Goal: Information Seeking & Learning: Learn about a topic

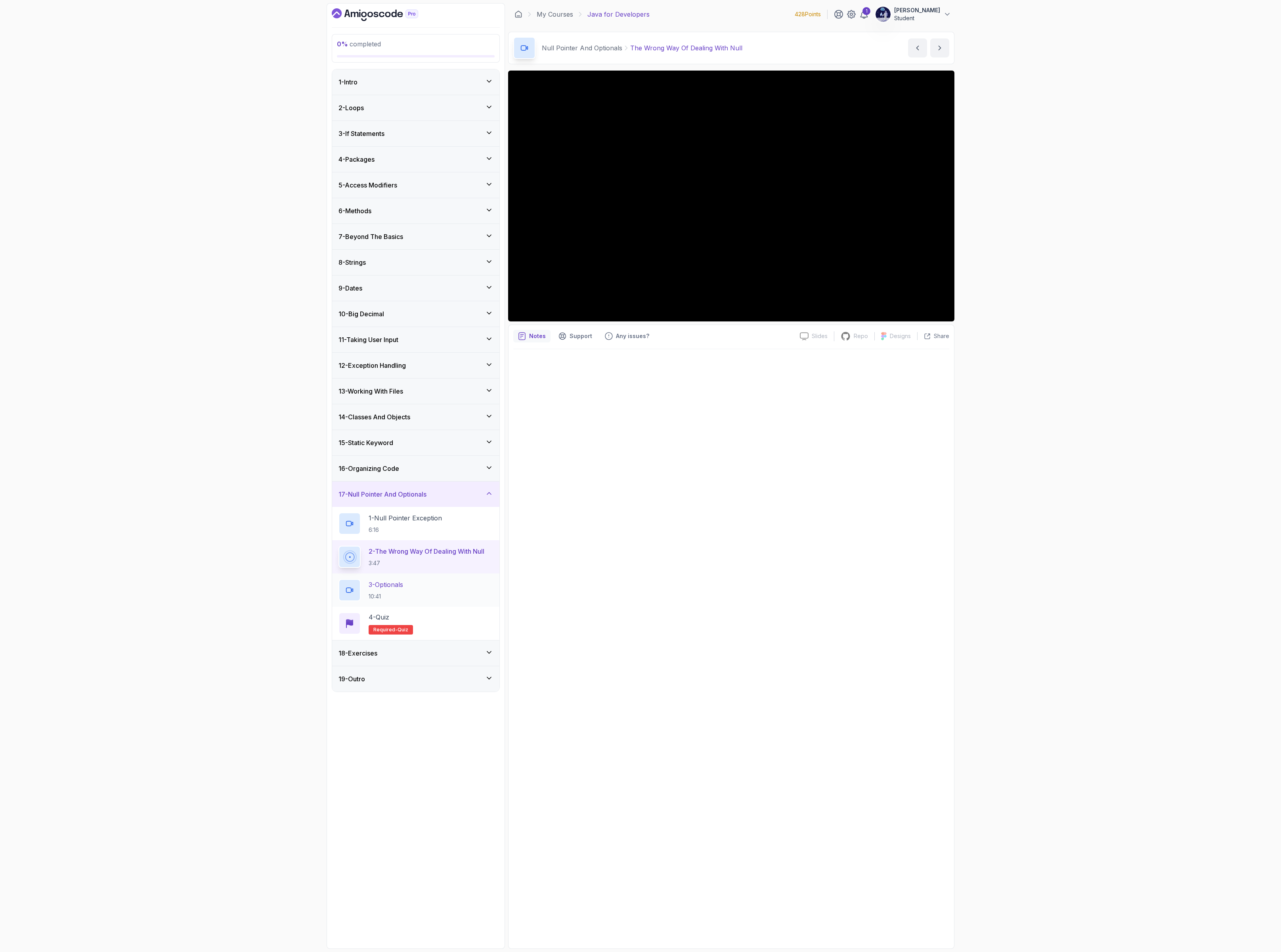
click at [441, 601] on div "3 - Optionals 10:41" at bounding box center [416, 590] width 155 height 22
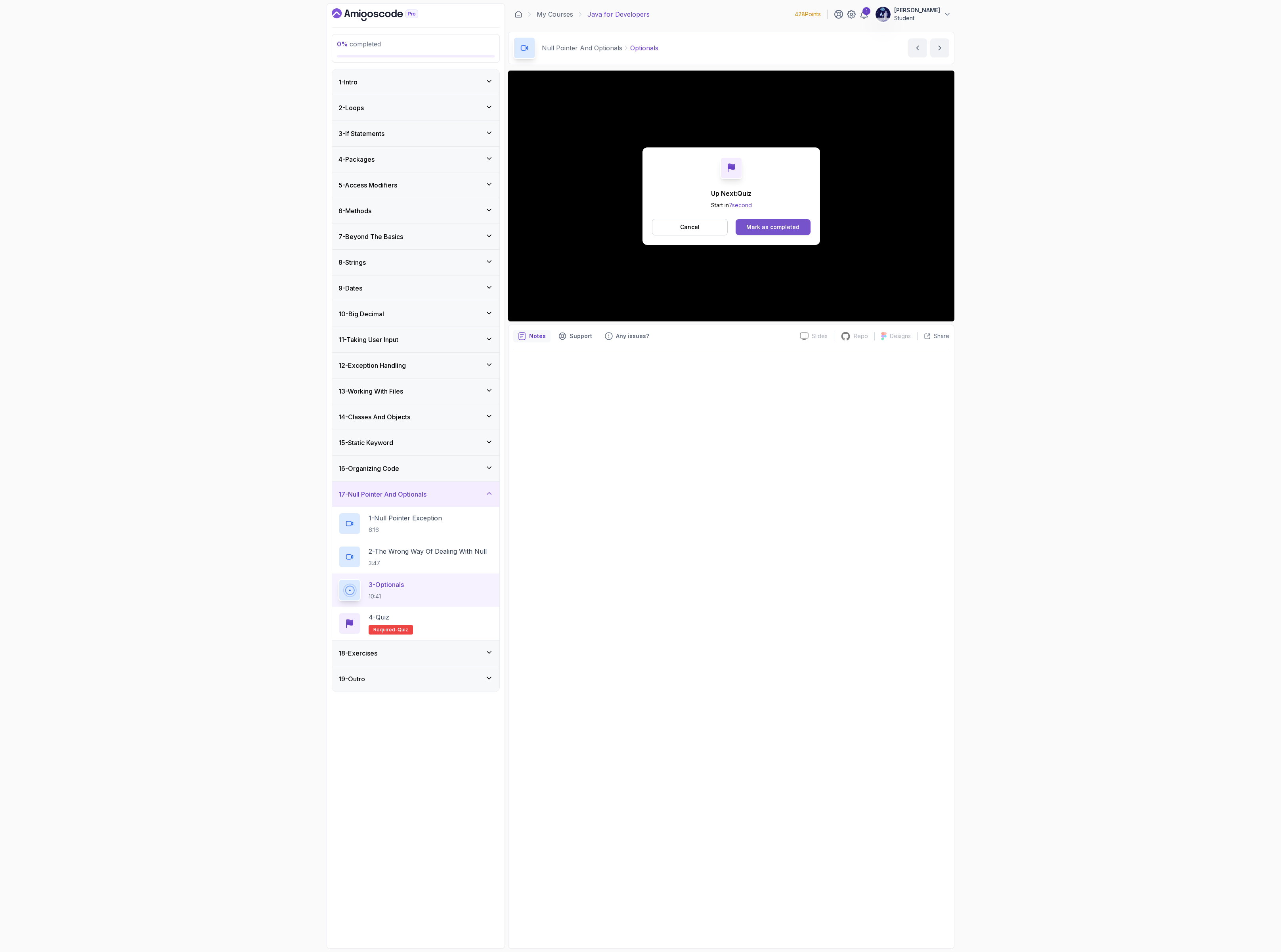
click at [767, 227] on div "Mark as completed" at bounding box center [773, 227] width 53 height 8
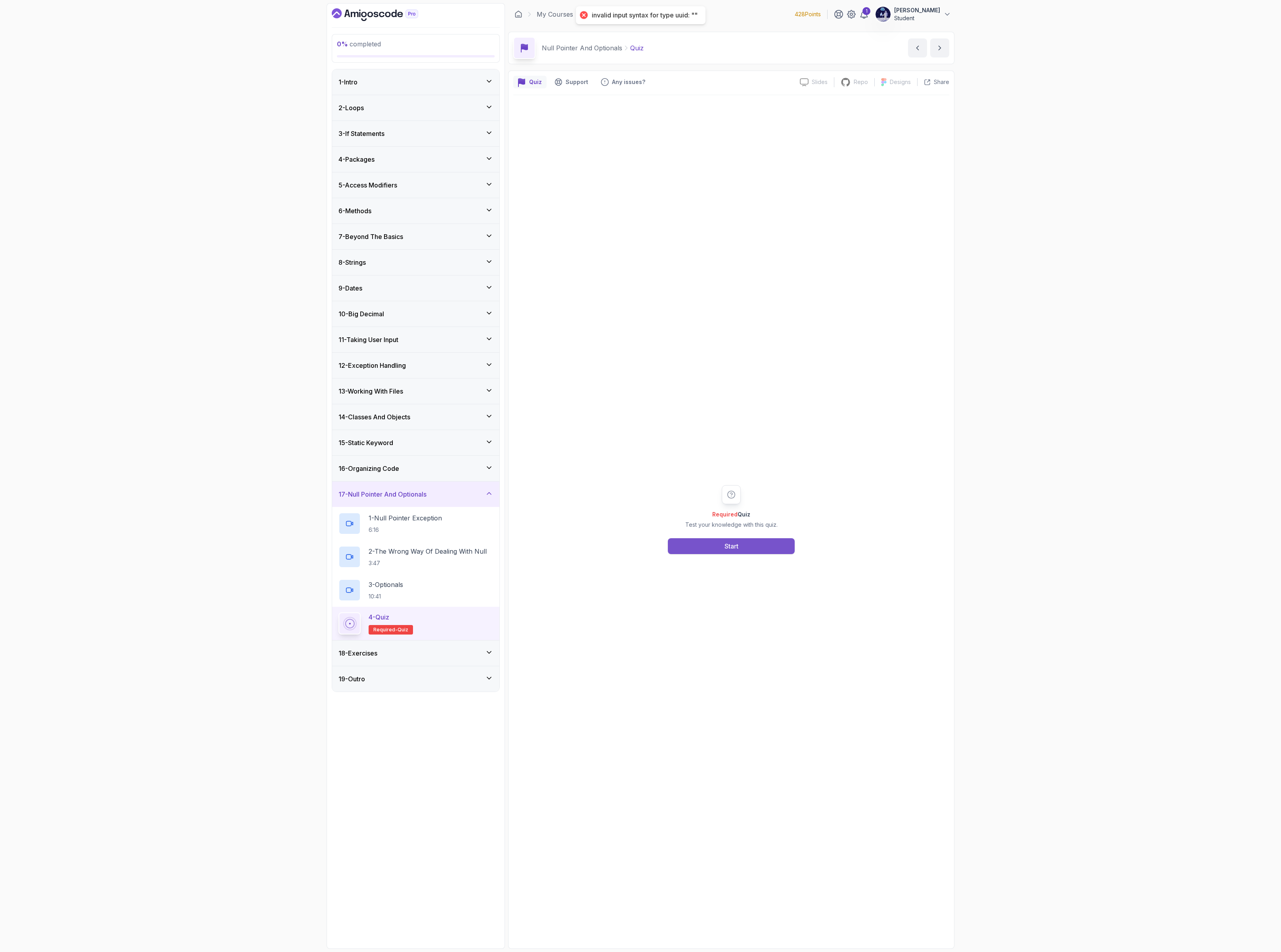
click at [756, 549] on button "Start" at bounding box center [731, 546] width 127 height 16
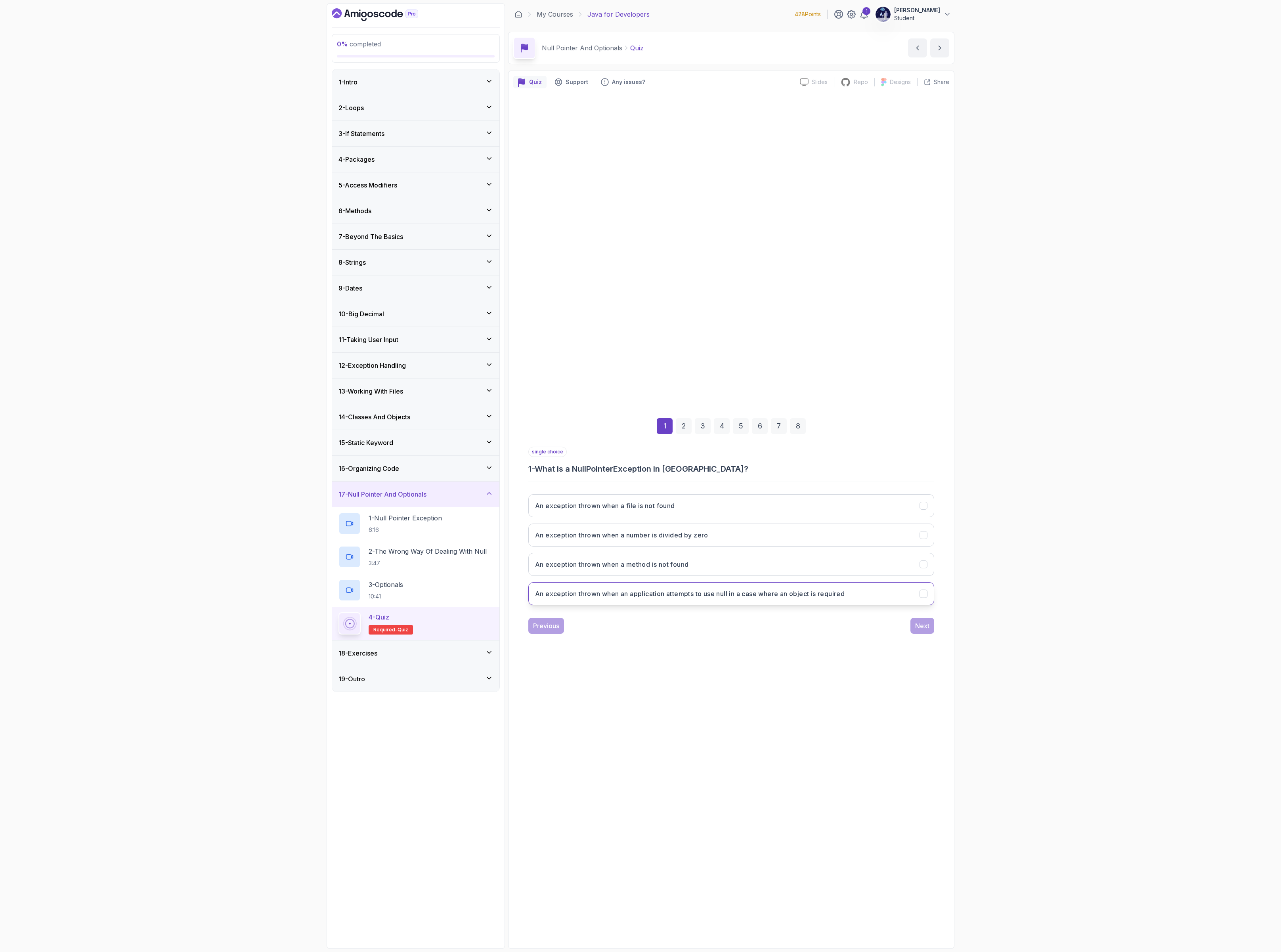
click at [719, 595] on h3 "An exception thrown when an application attempts to use null in a case where an…" at bounding box center [690, 593] width 309 height 9
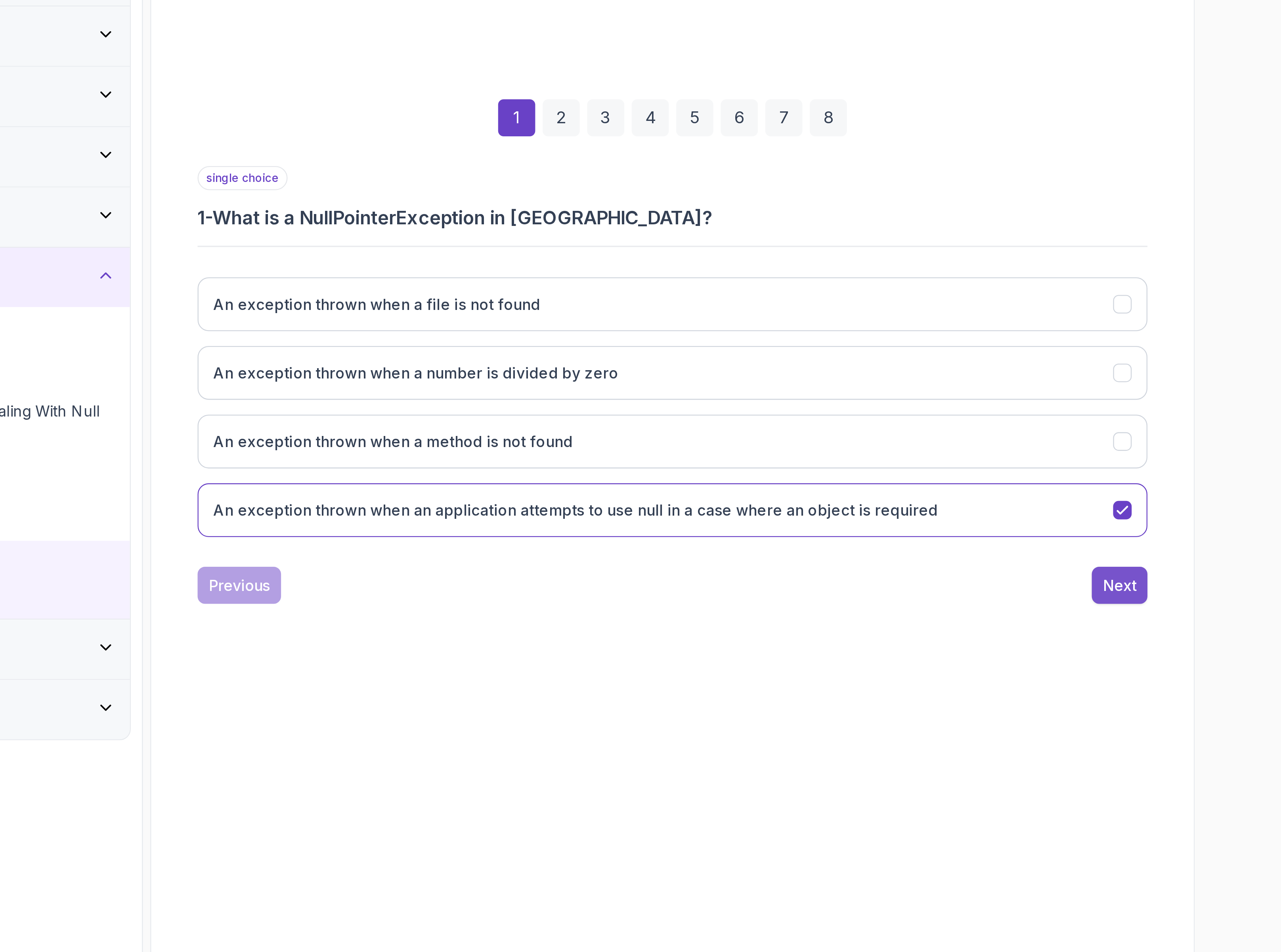
click at [919, 631] on div "Next" at bounding box center [922, 626] width 14 height 9
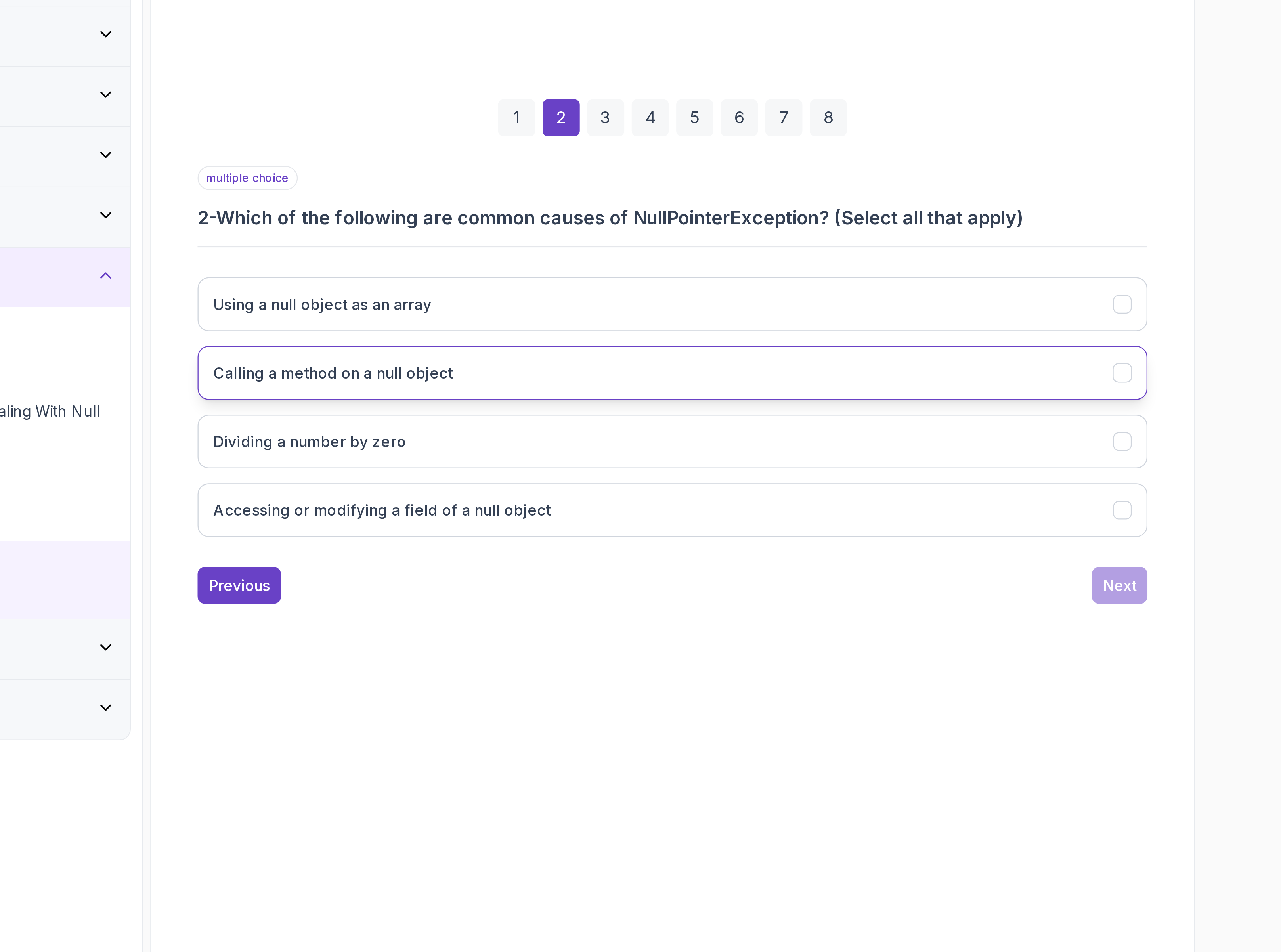
click at [600, 539] on h3 "Calling a method on a null object" at bounding box center [586, 535] width 102 height 9
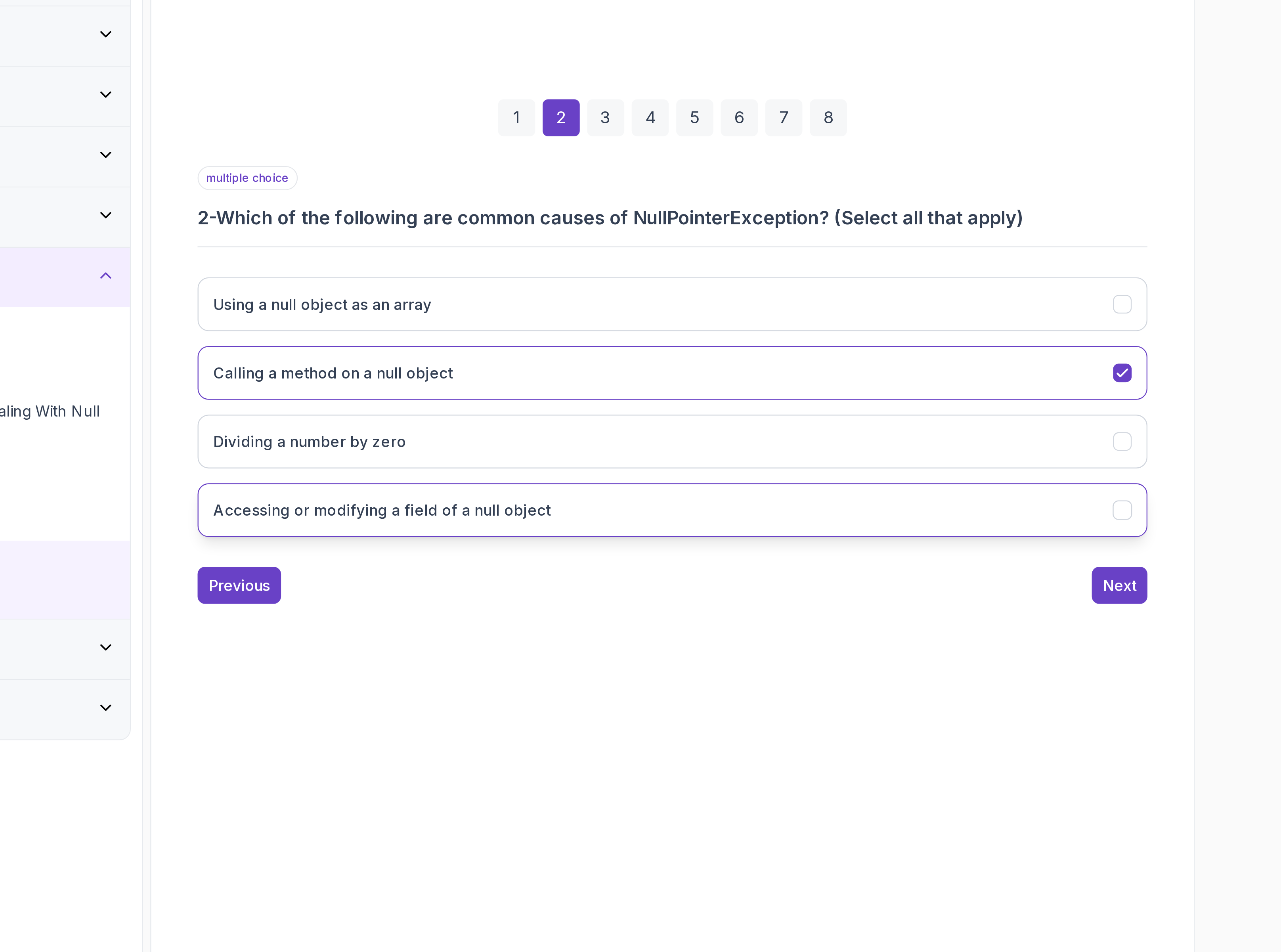
click at [559, 602] on button "Accessing or modifying a field of a null object" at bounding box center [731, 594] width 406 height 23
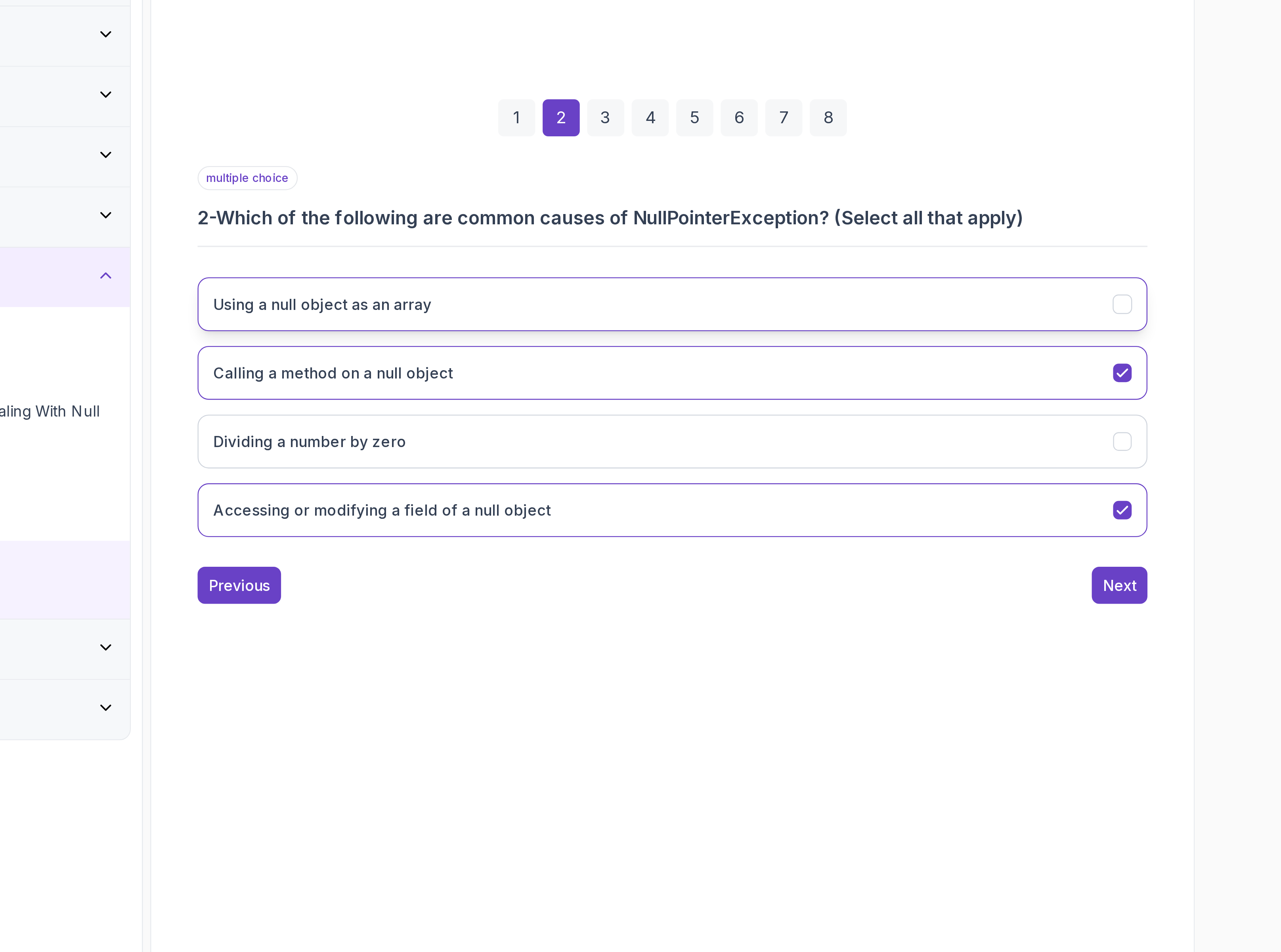
click at [602, 503] on h3 "Using a null object as an array" at bounding box center [581, 505] width 93 height 9
click at [922, 624] on div "Next" at bounding box center [922, 626] width 14 height 9
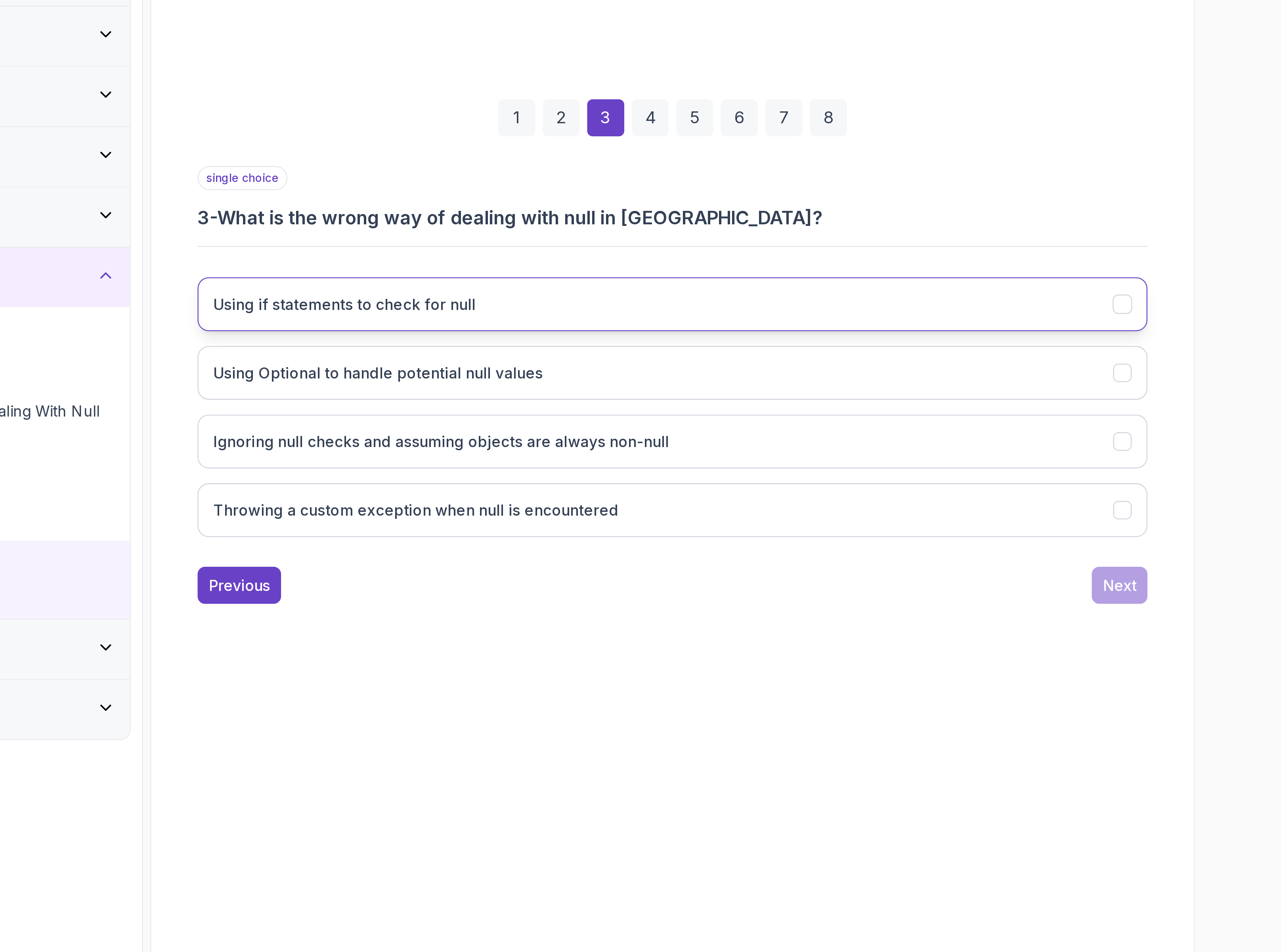
click at [606, 507] on h3 "Using if statements to check for null" at bounding box center [591, 505] width 112 height 9
click at [921, 624] on div "Next" at bounding box center [922, 626] width 14 height 9
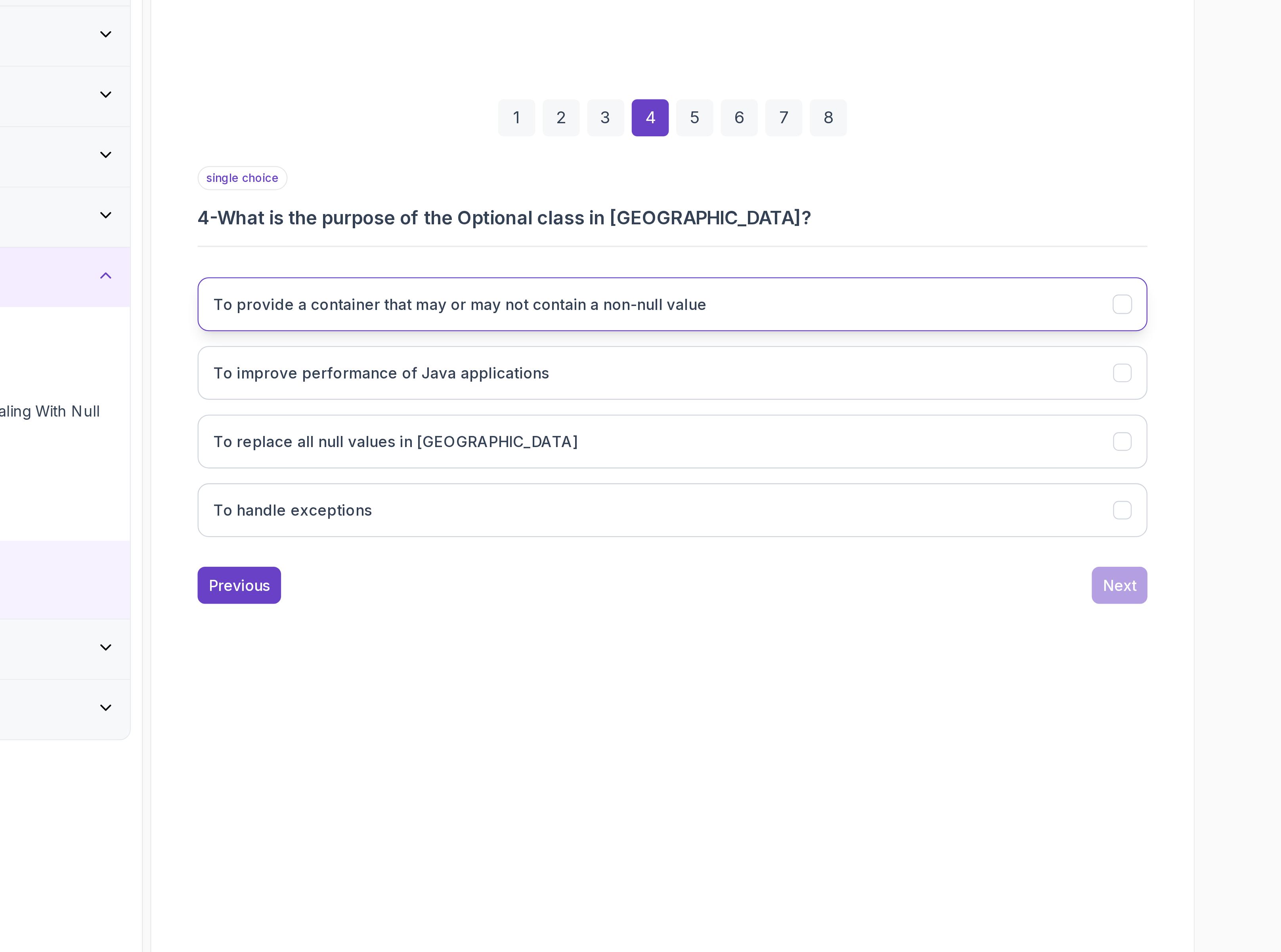
click at [695, 509] on h3 "To provide a container that may or may not contain a non-null value" at bounding box center [640, 505] width 211 height 9
click at [923, 626] on div "Next" at bounding box center [922, 626] width 14 height 9
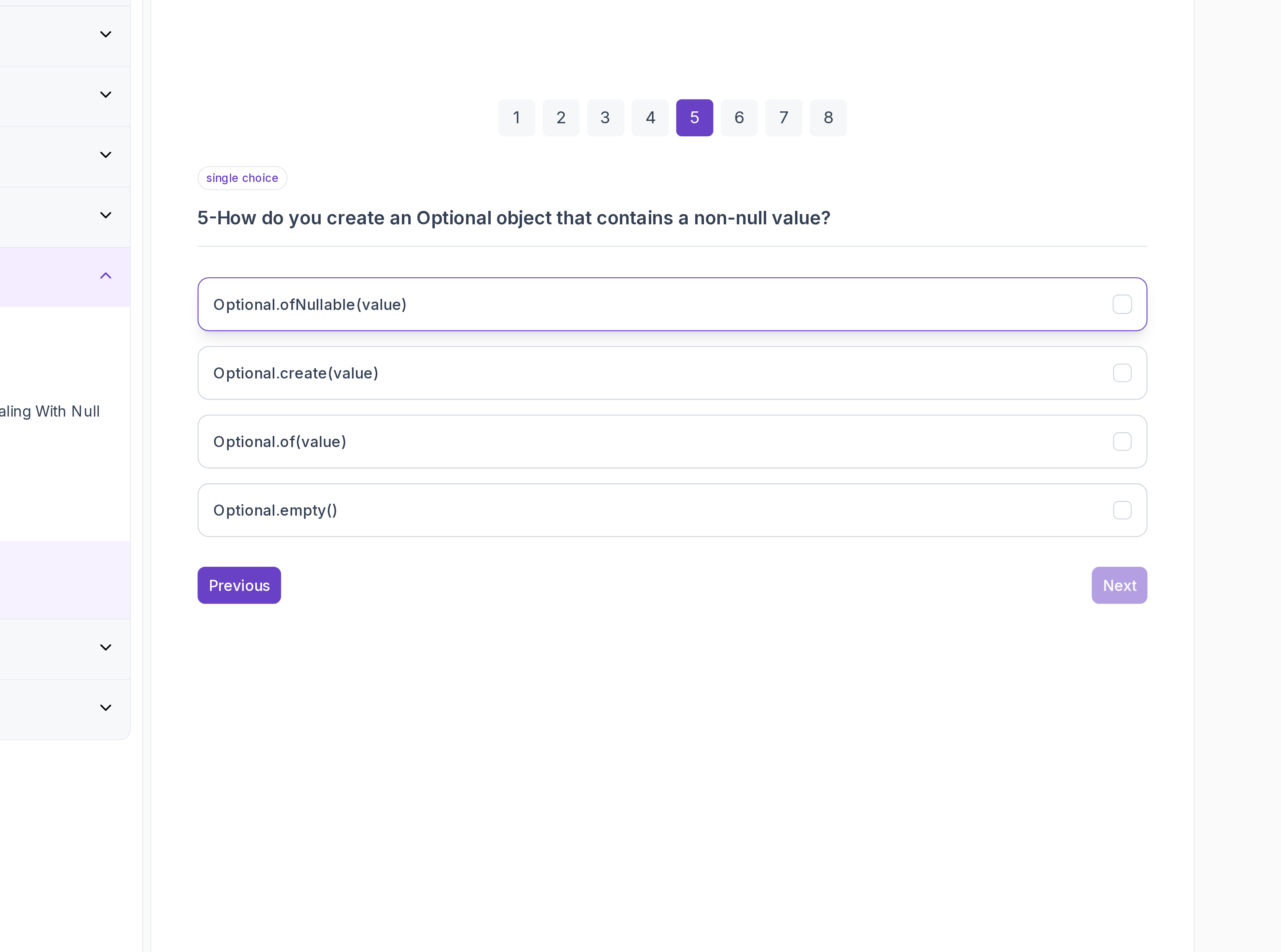
click at [692, 504] on button "Optional.ofNullable(value)" at bounding box center [731, 506] width 406 height 23
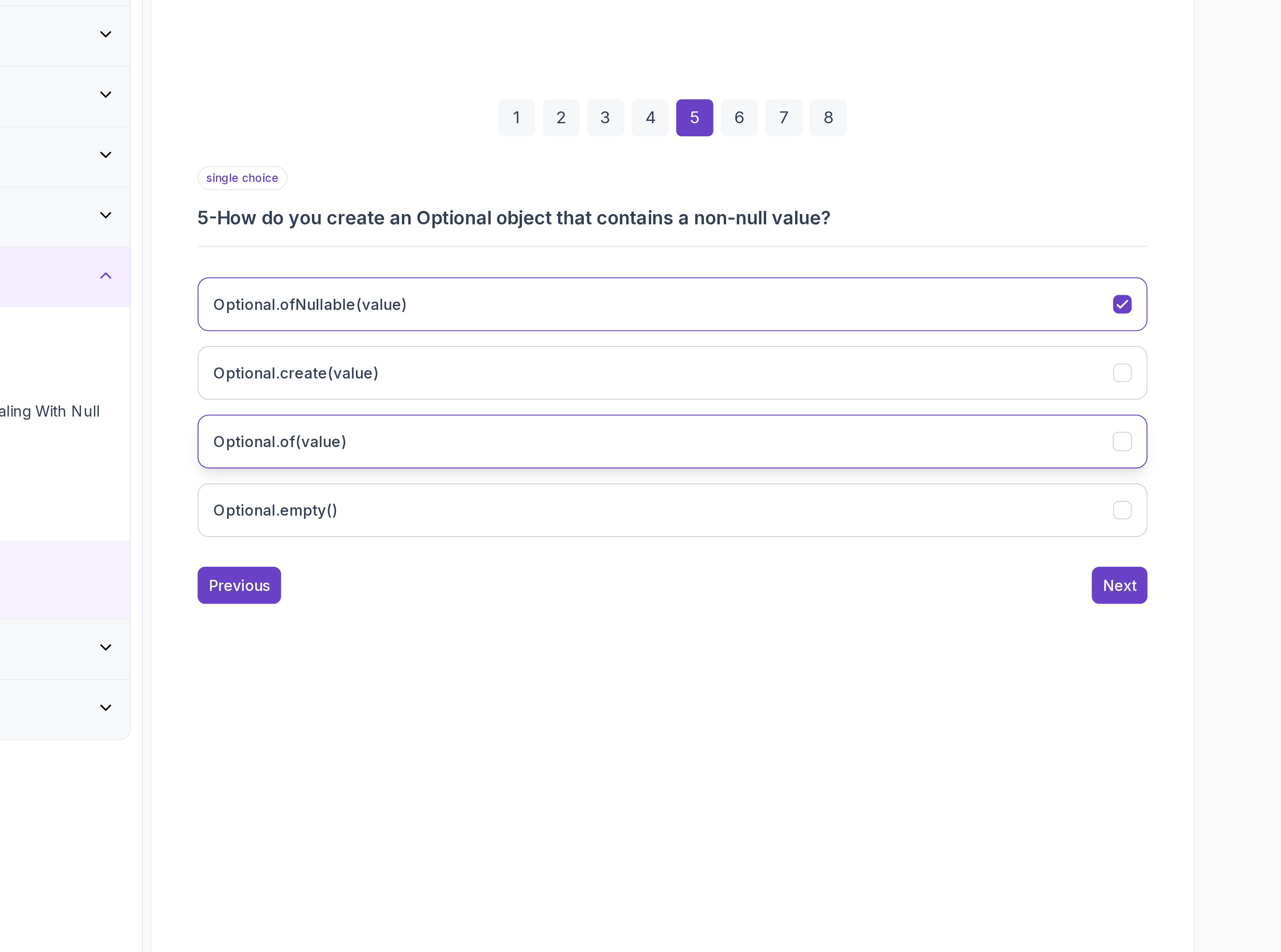
click at [589, 573] on button "Optional.of(value)" at bounding box center [731, 565] width 406 height 23
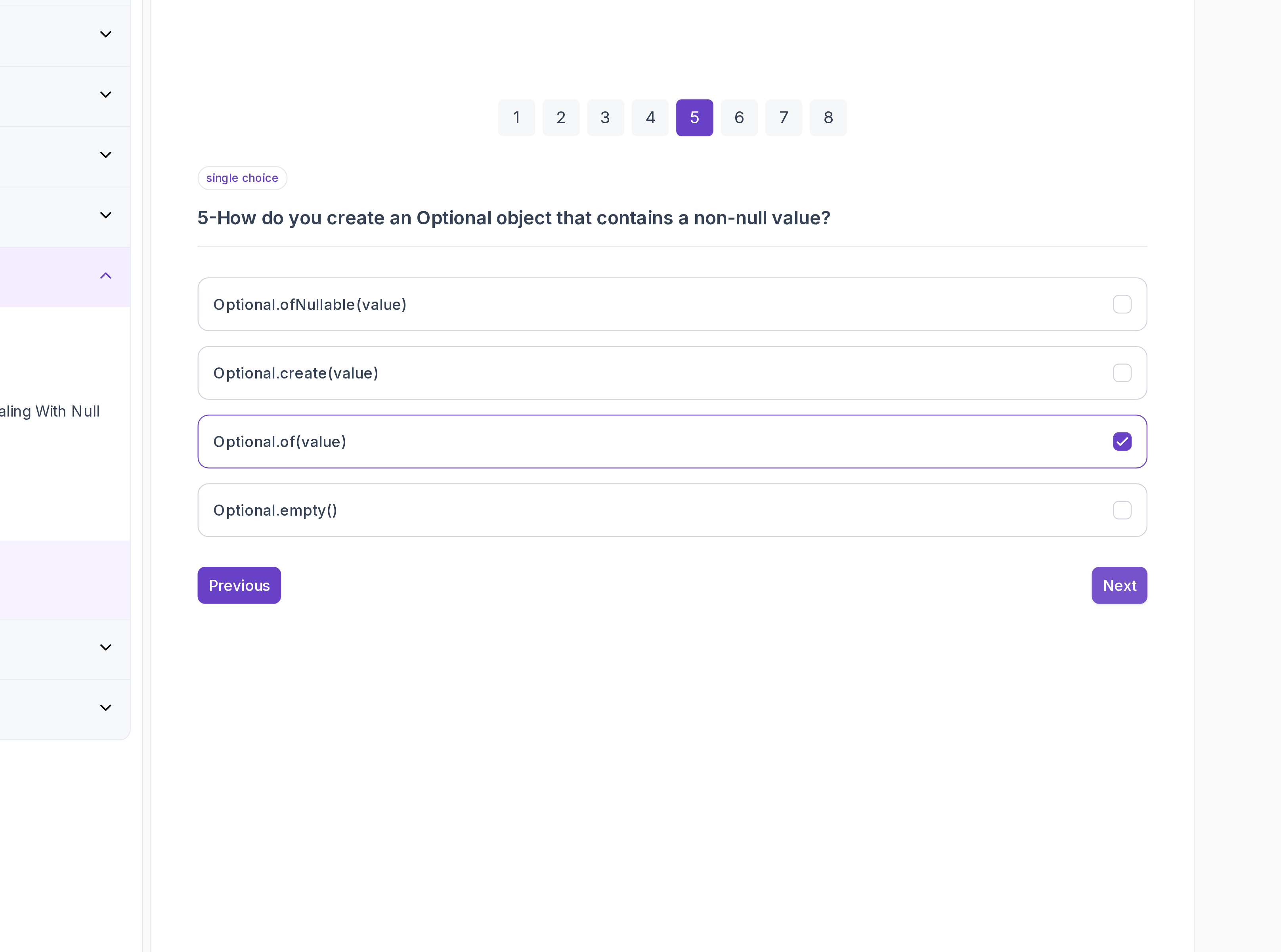
click at [918, 626] on div "Next" at bounding box center [922, 626] width 14 height 9
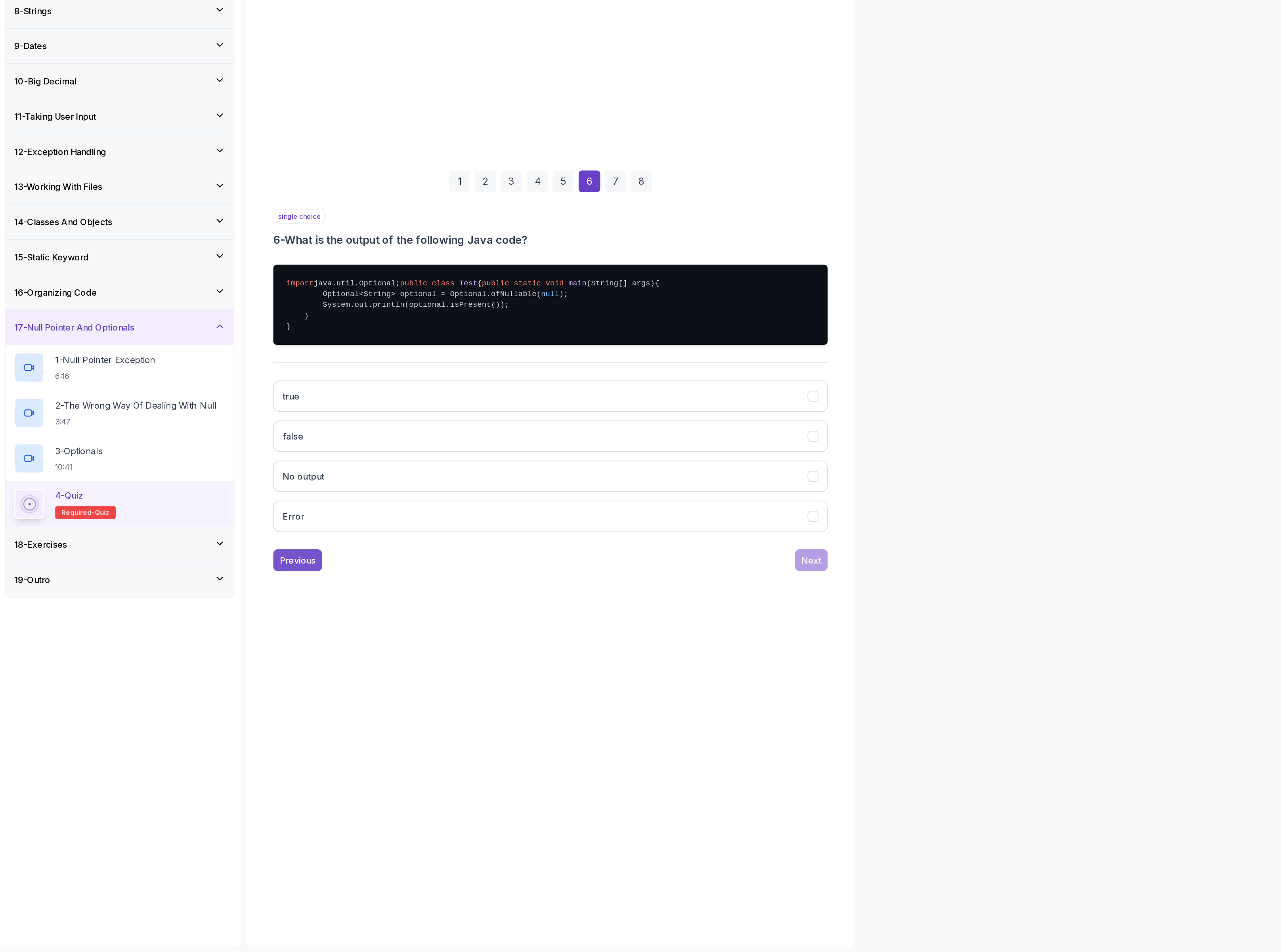
click at [556, 668] on button "Previous" at bounding box center [546, 665] width 36 height 16
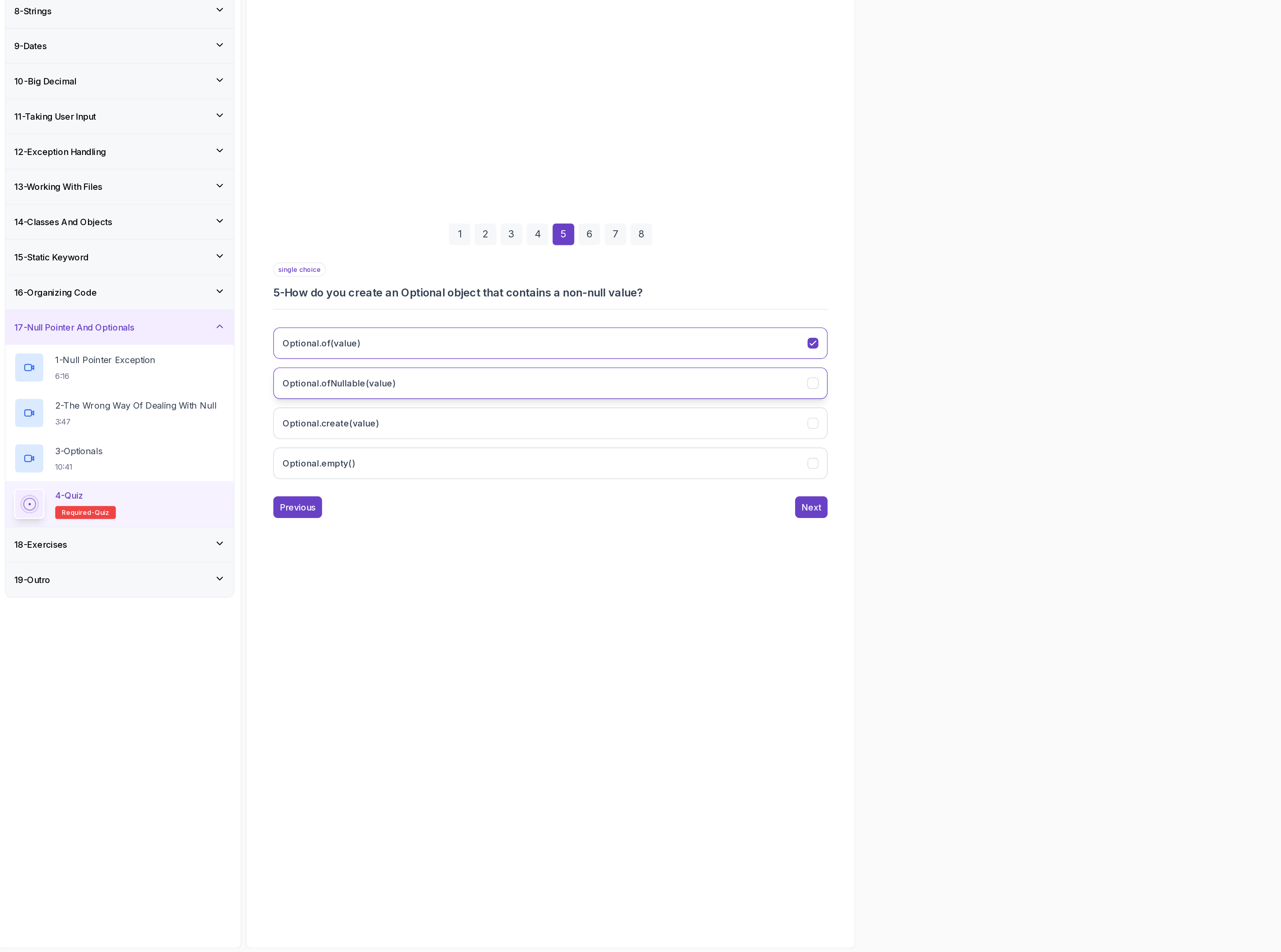
click at [626, 536] on button "Optional.ofNullable(value)" at bounding box center [731, 535] width 406 height 23
click at [757, 506] on button "Optional.of(value)" at bounding box center [731, 506] width 406 height 23
click at [912, 629] on button "Next" at bounding box center [922, 626] width 24 height 16
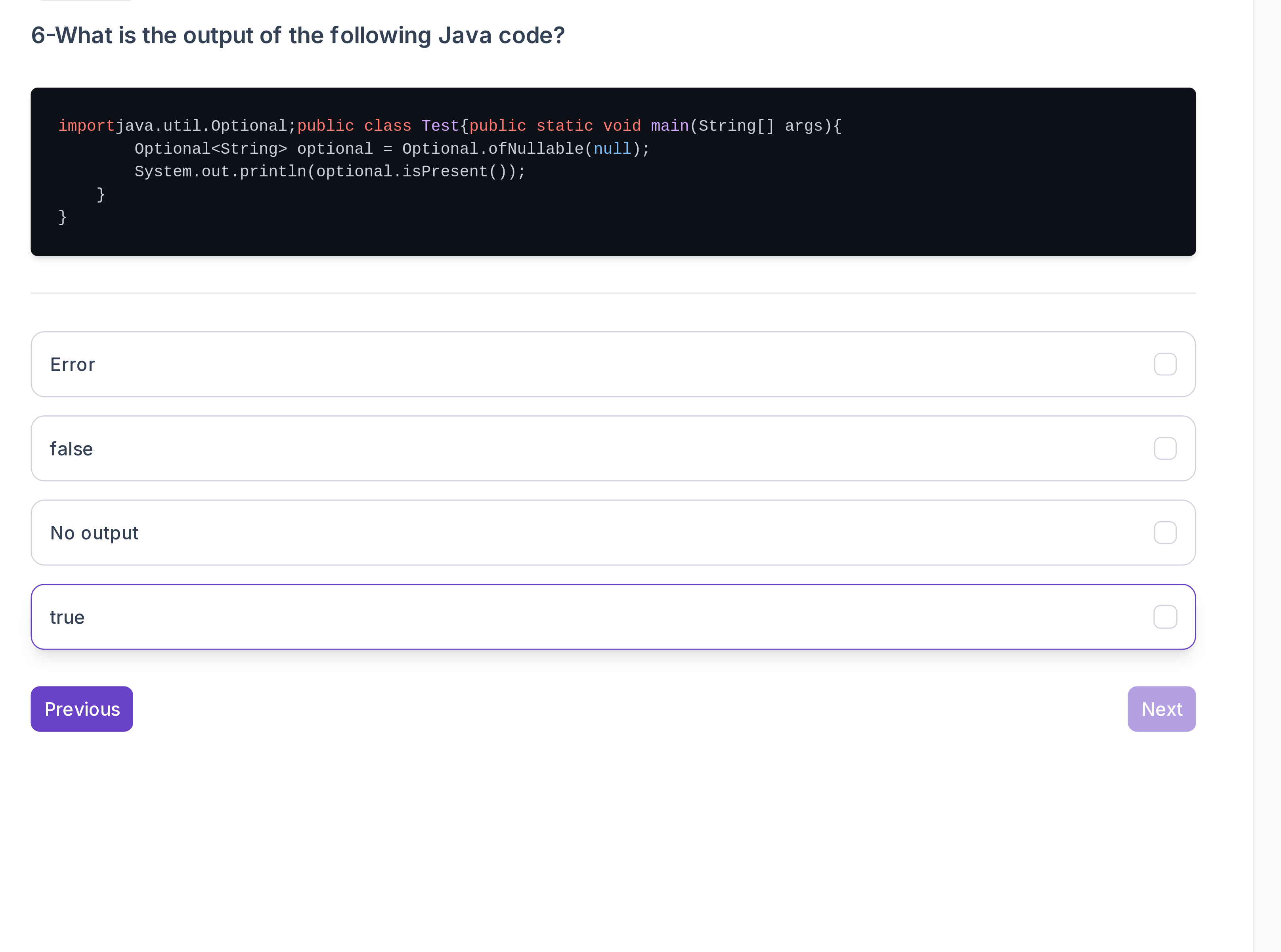
click at [606, 644] on button "true" at bounding box center [731, 633] width 406 height 23
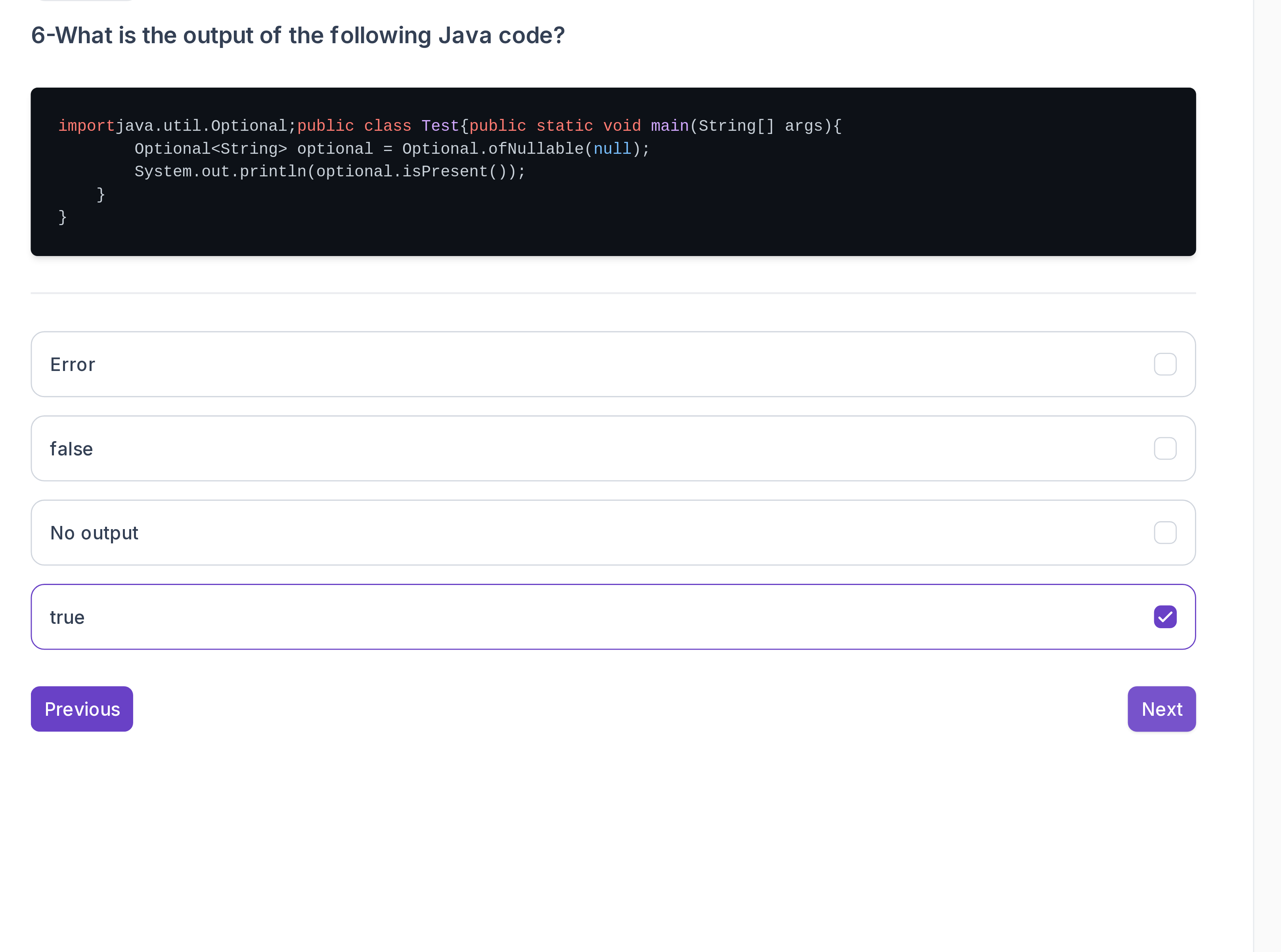
click at [924, 669] on div "Next" at bounding box center [922, 665] width 14 height 9
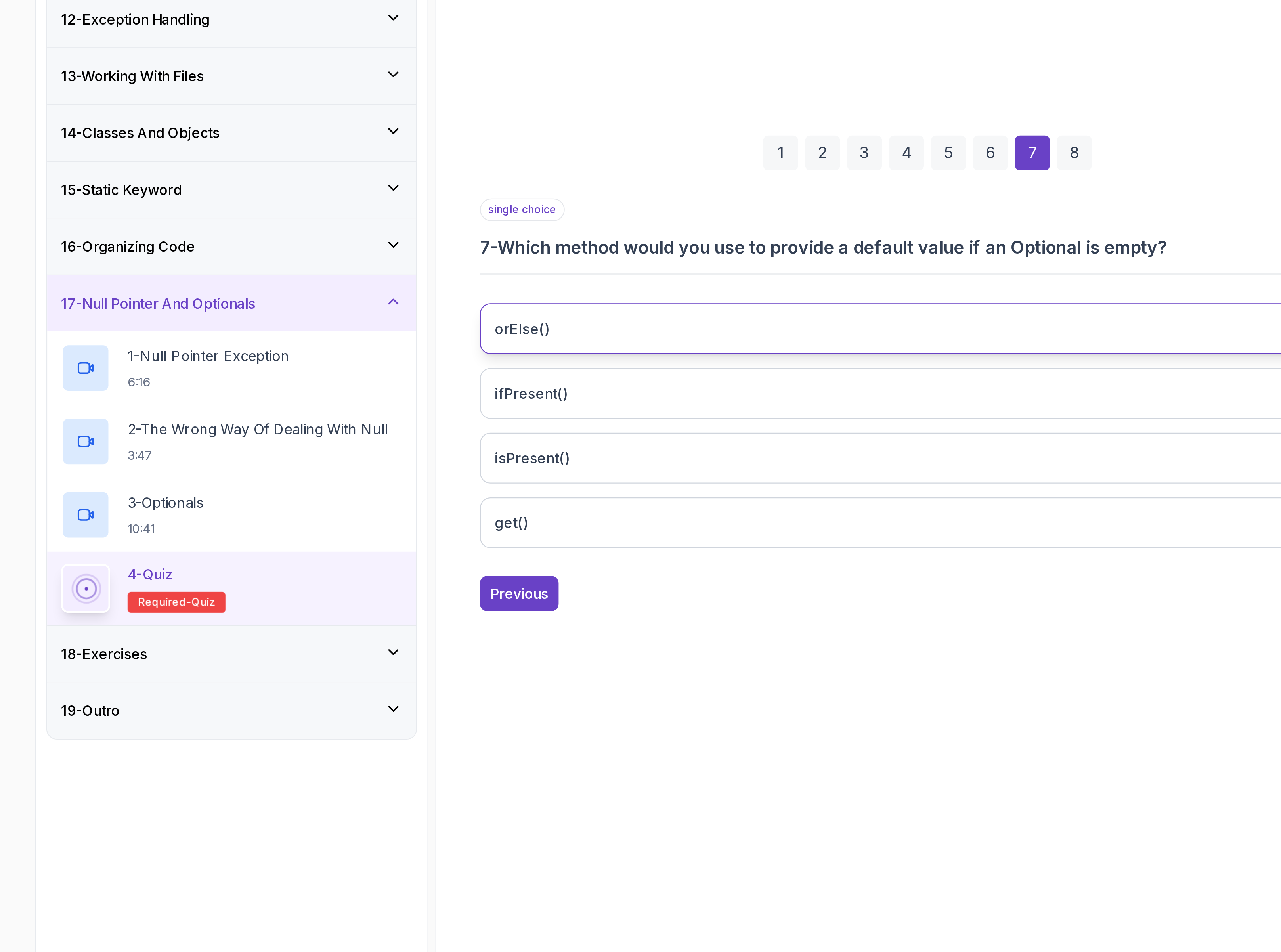
click at [569, 513] on button "orElse()" at bounding box center [731, 506] width 406 height 23
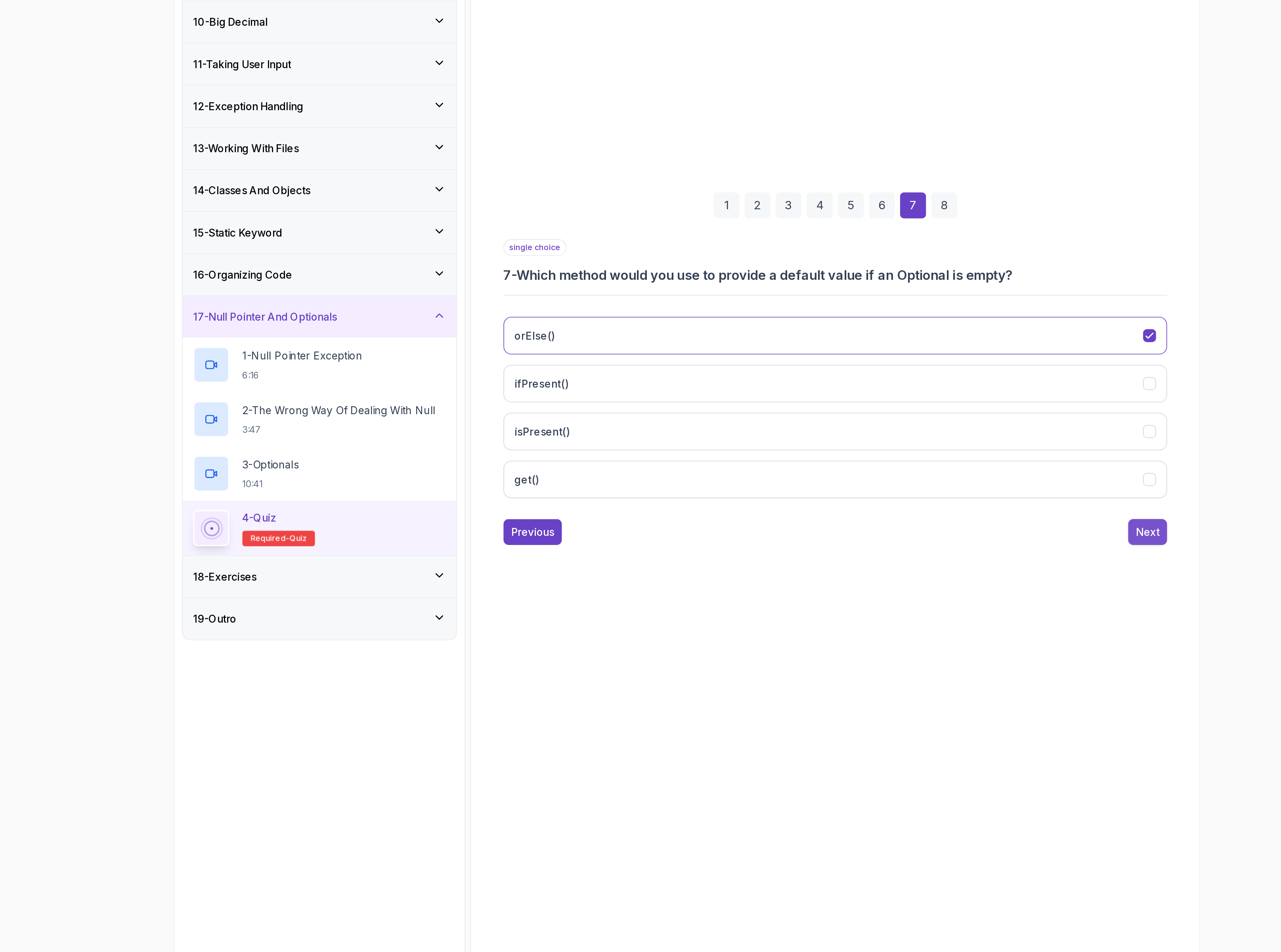
click at [921, 625] on div "Next" at bounding box center [922, 626] width 14 height 9
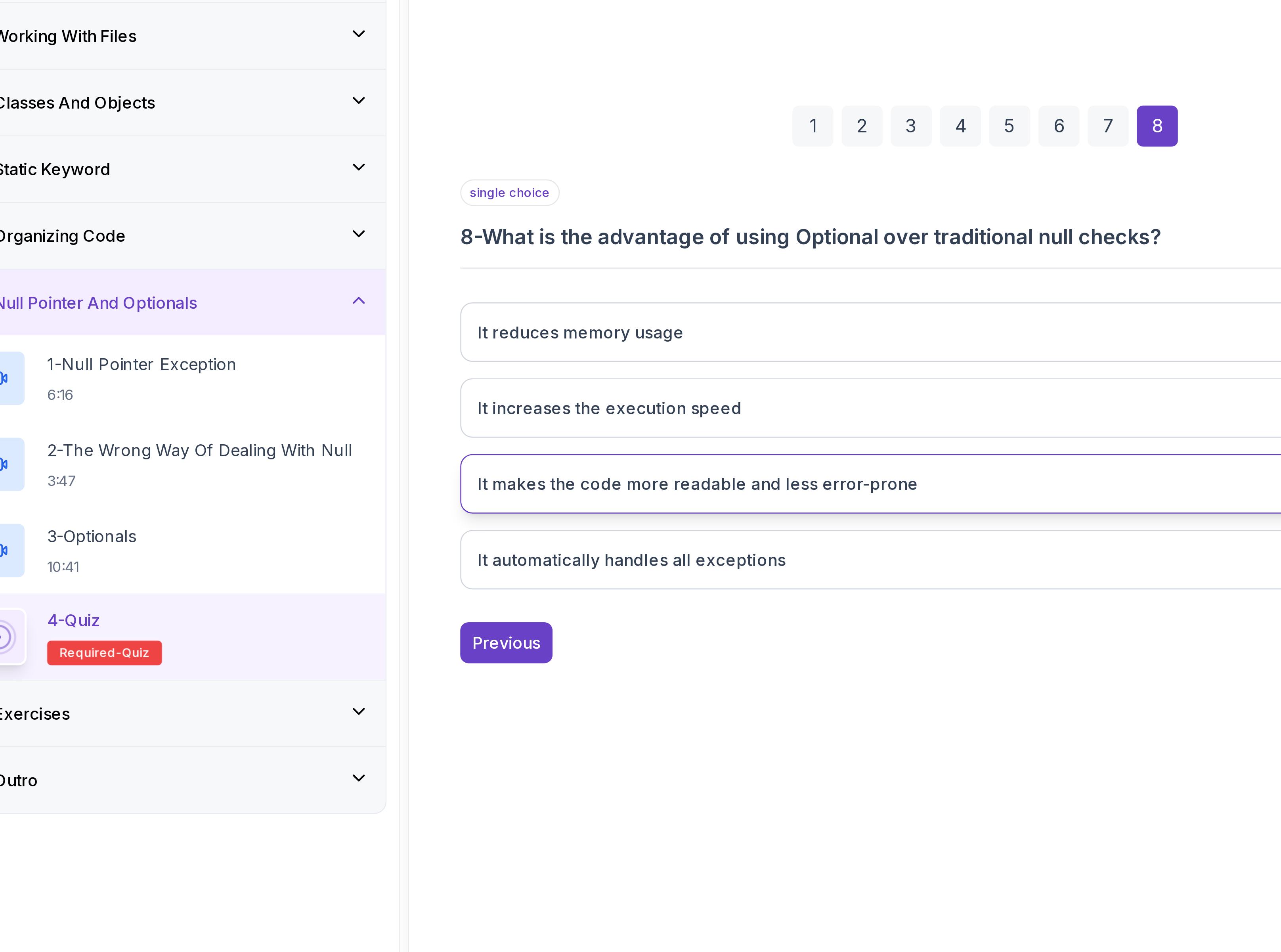
click at [603, 567] on h3 "It makes the code more readable and less error-prone" at bounding box center [620, 564] width 171 height 9
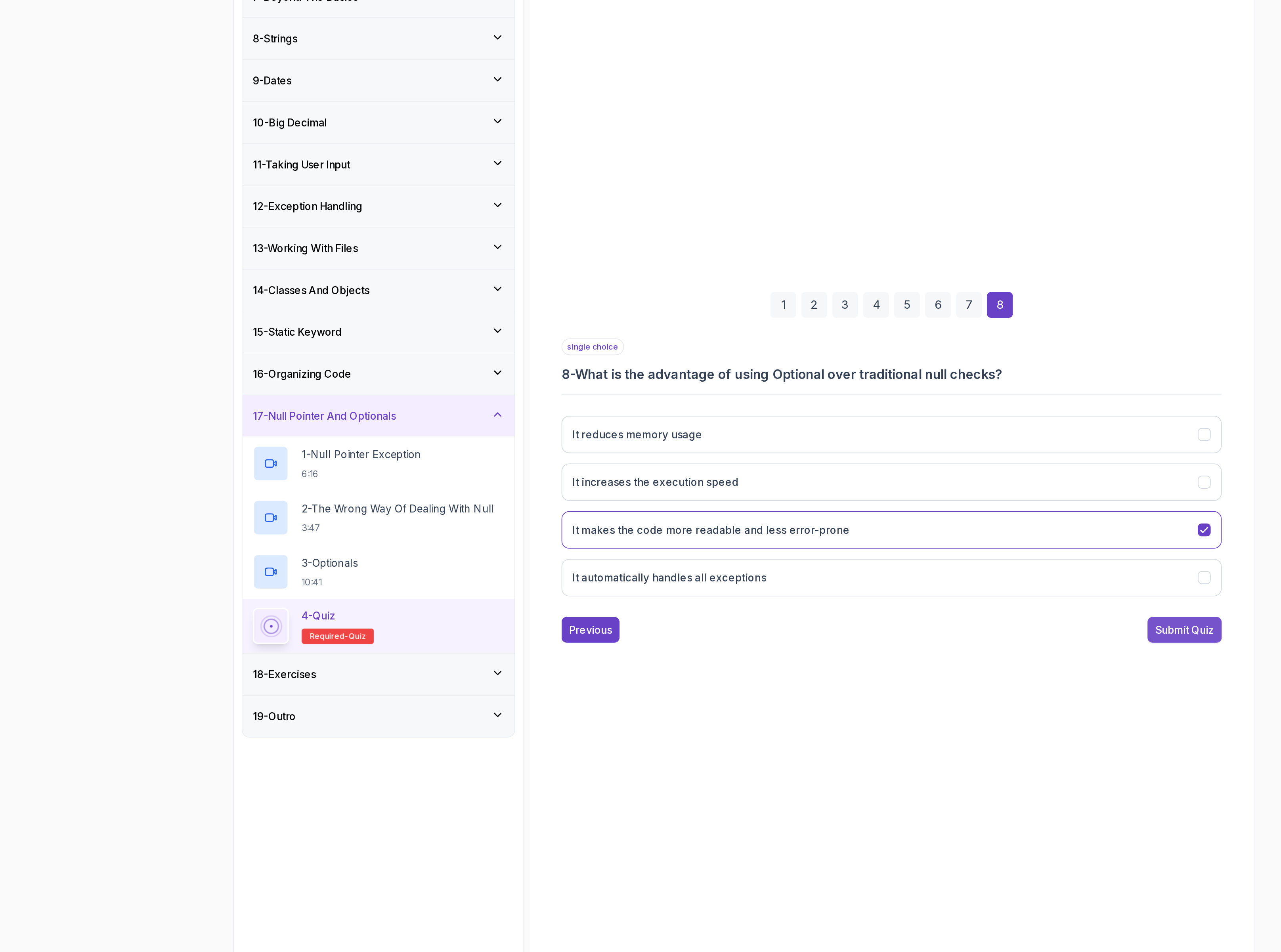
click at [911, 624] on div "Submit Quiz" at bounding box center [912, 626] width 36 height 9
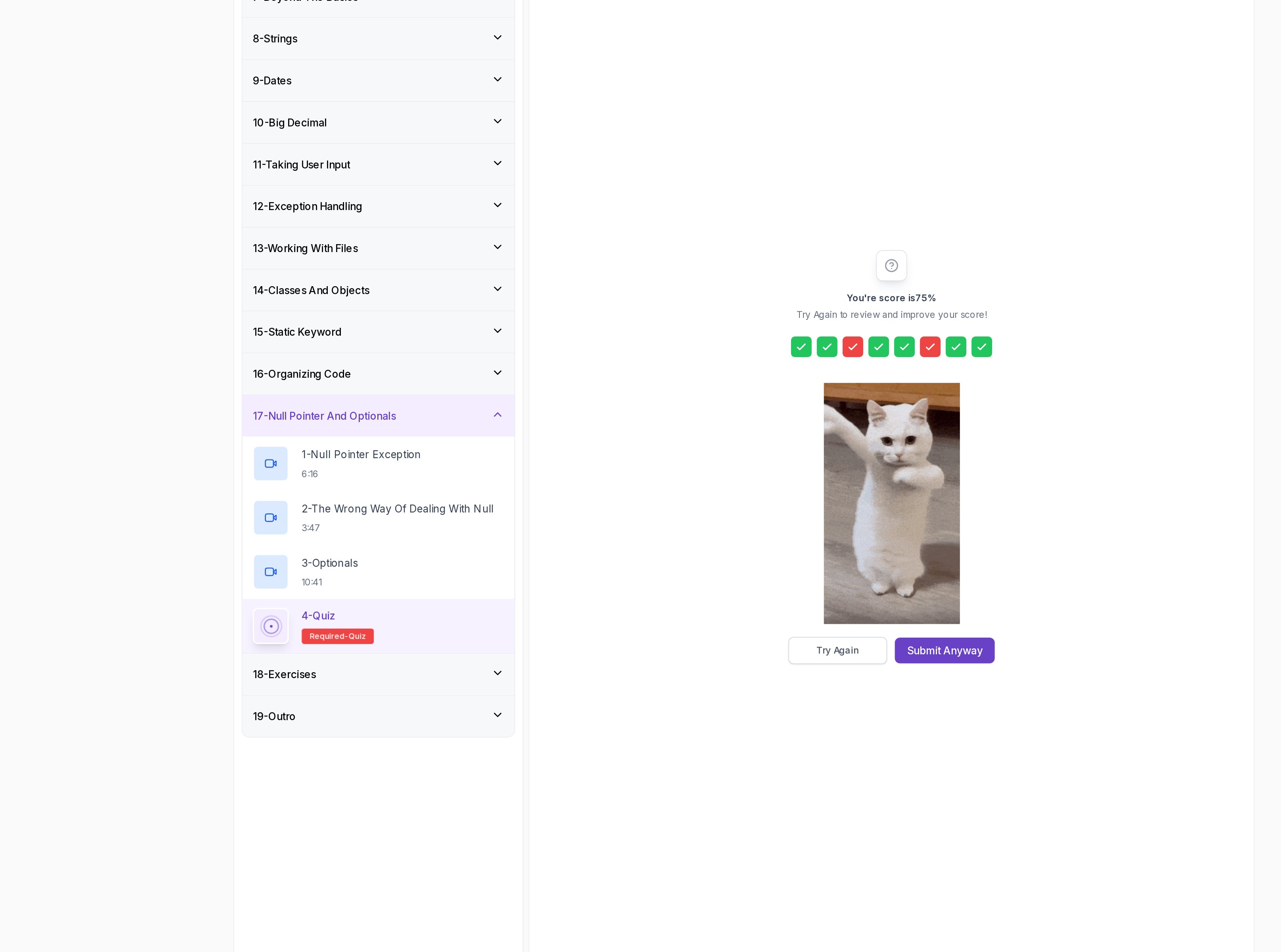
click at [691, 635] on div "Try Again" at bounding box center [698, 639] width 26 height 8
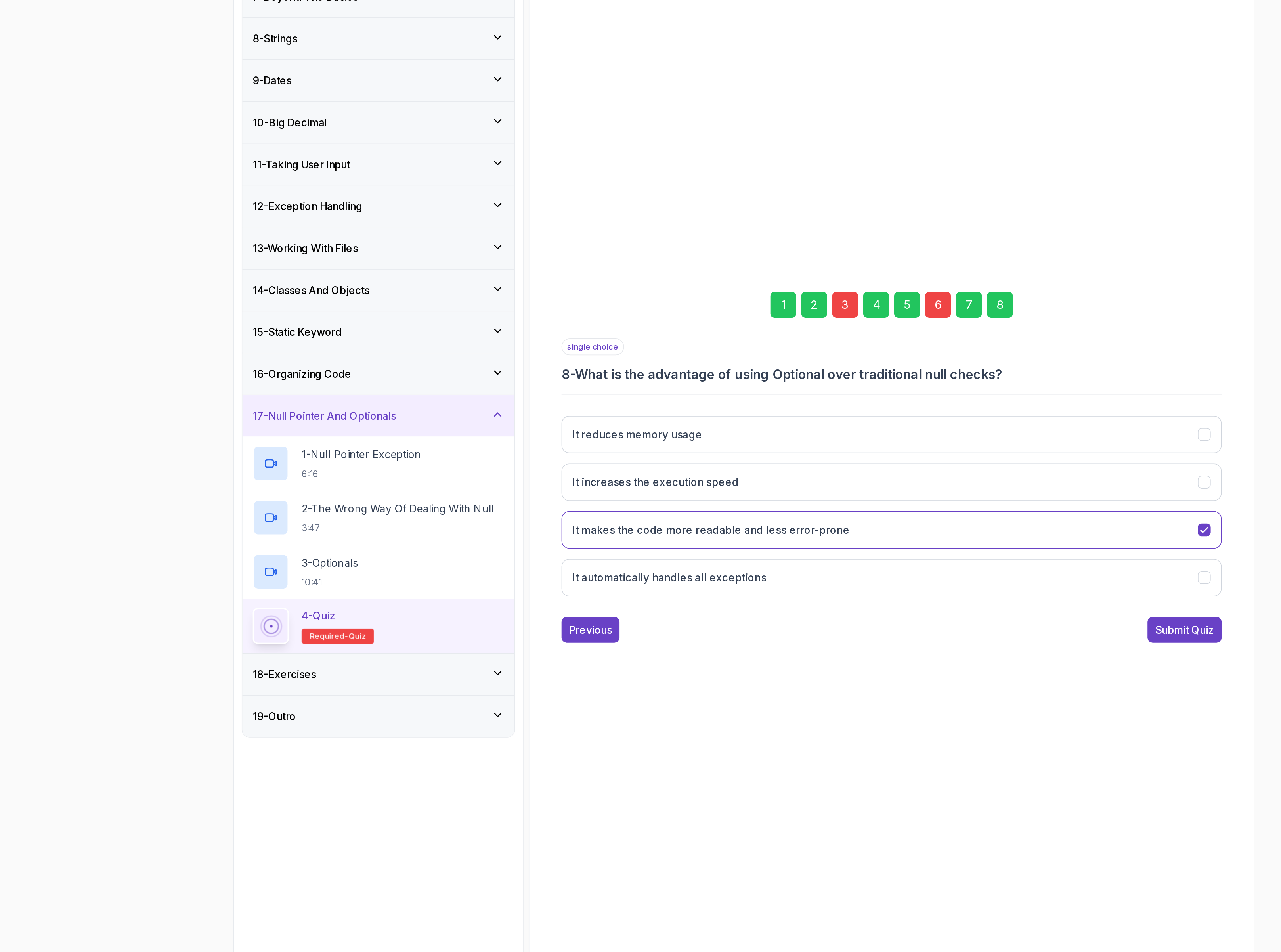
click at [705, 432] on div "1 2 3 4 5 6 7 8" at bounding box center [731, 426] width 406 height 41
click at [705, 423] on div "3" at bounding box center [703, 426] width 16 height 16
click at [682, 570] on h3 "Ignoring null checks and assuming objects are always non-null" at bounding box center [632, 564] width 194 height 9
click at [669, 597] on h3 "Using Optional to handle potential null values" at bounding box center [605, 593] width 141 height 9
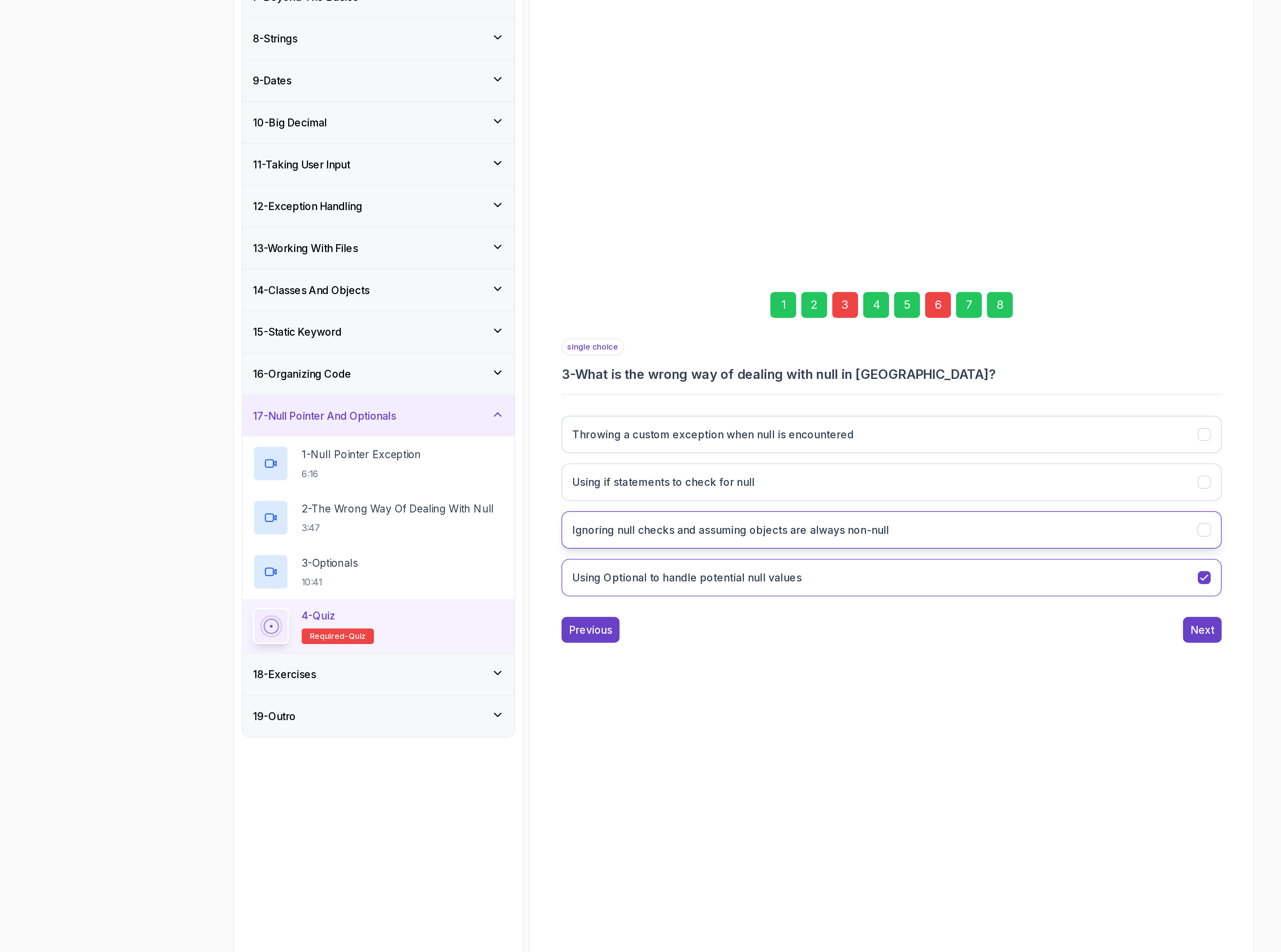
click at [692, 568] on h3 "Ignoring null checks and assuming objects are always non-null" at bounding box center [632, 564] width 194 height 9
click at [627, 519] on div "Throwing a custom exception when null is encountered Using if statements to che…" at bounding box center [731, 550] width 406 height 124
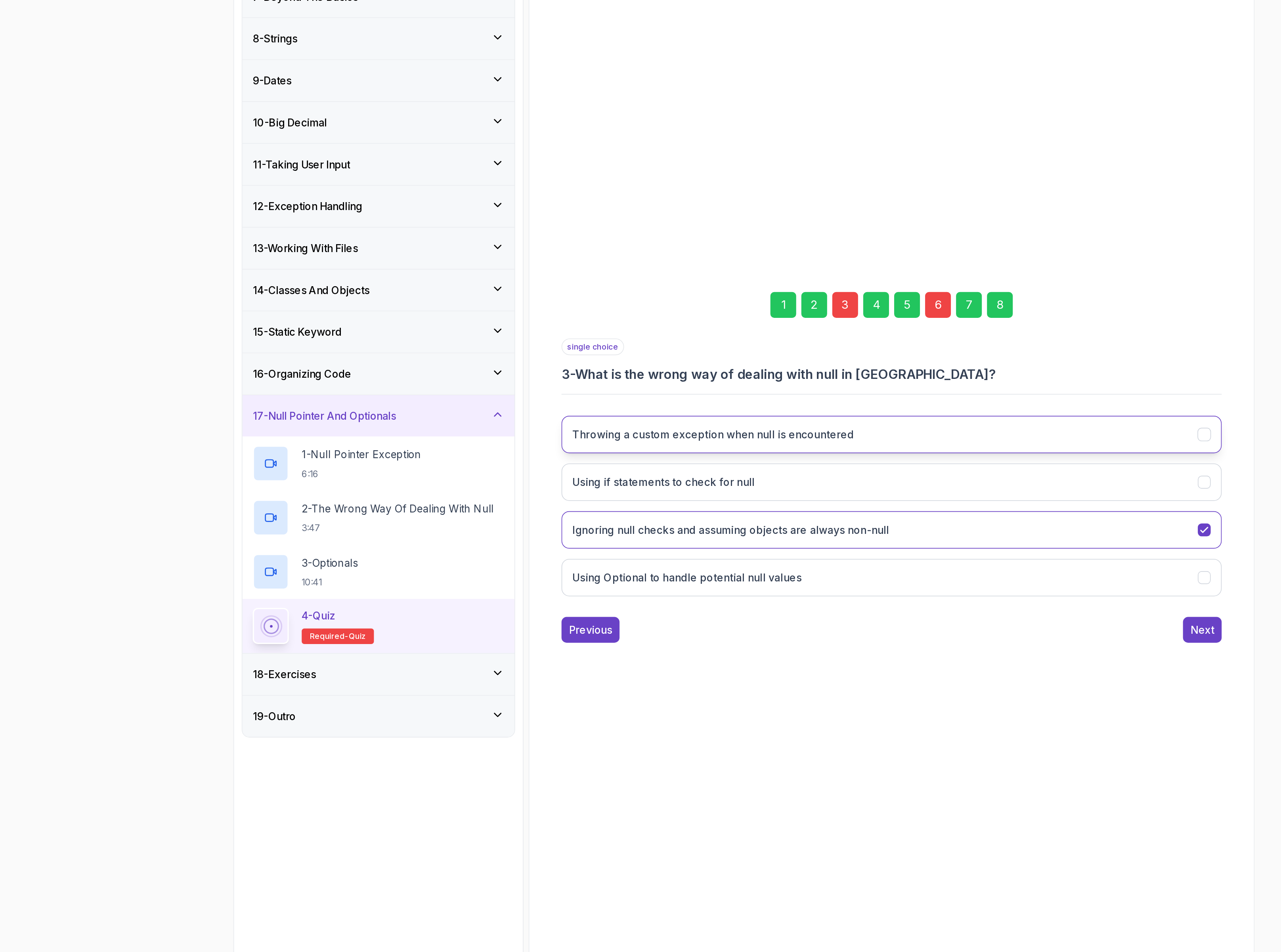
click at [620, 498] on button "Throwing a custom exception when null is encountered" at bounding box center [731, 506] width 406 height 23
click at [757, 427] on div "6" at bounding box center [760, 426] width 16 height 16
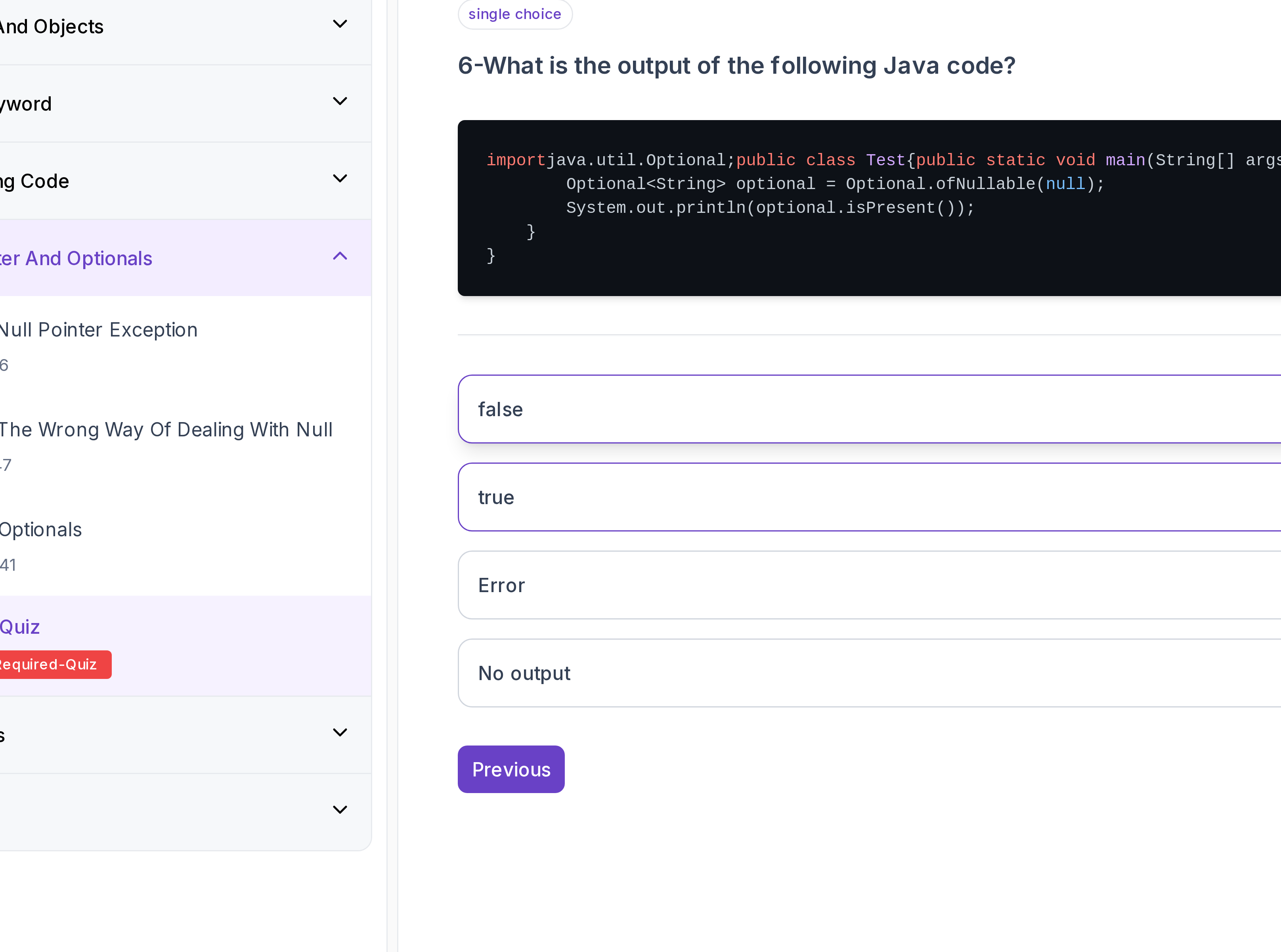
click at [551, 550] on button "false" at bounding box center [731, 545] width 406 height 23
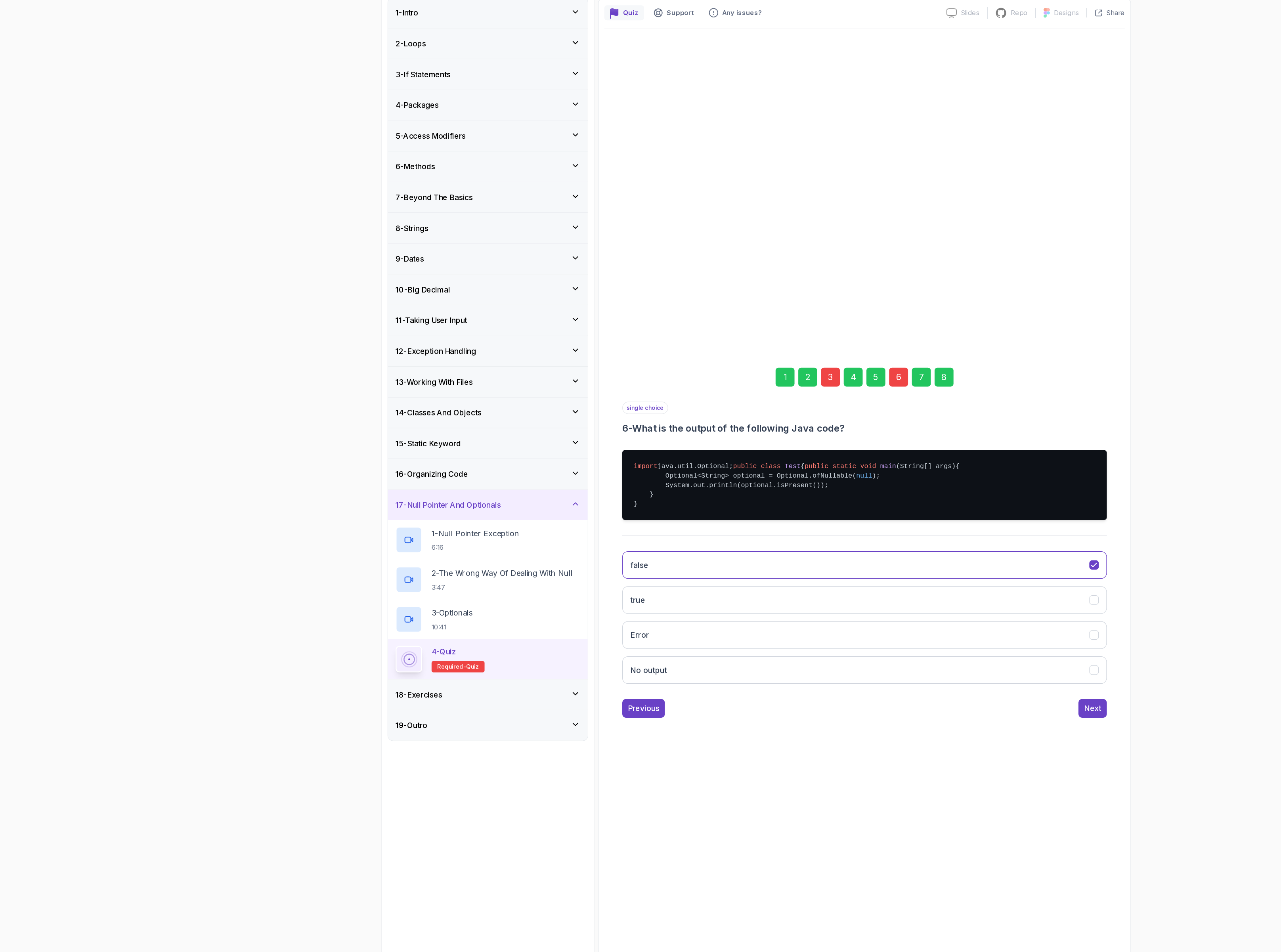
click at [802, 380] on div "8" at bounding box center [798, 387] width 16 height 16
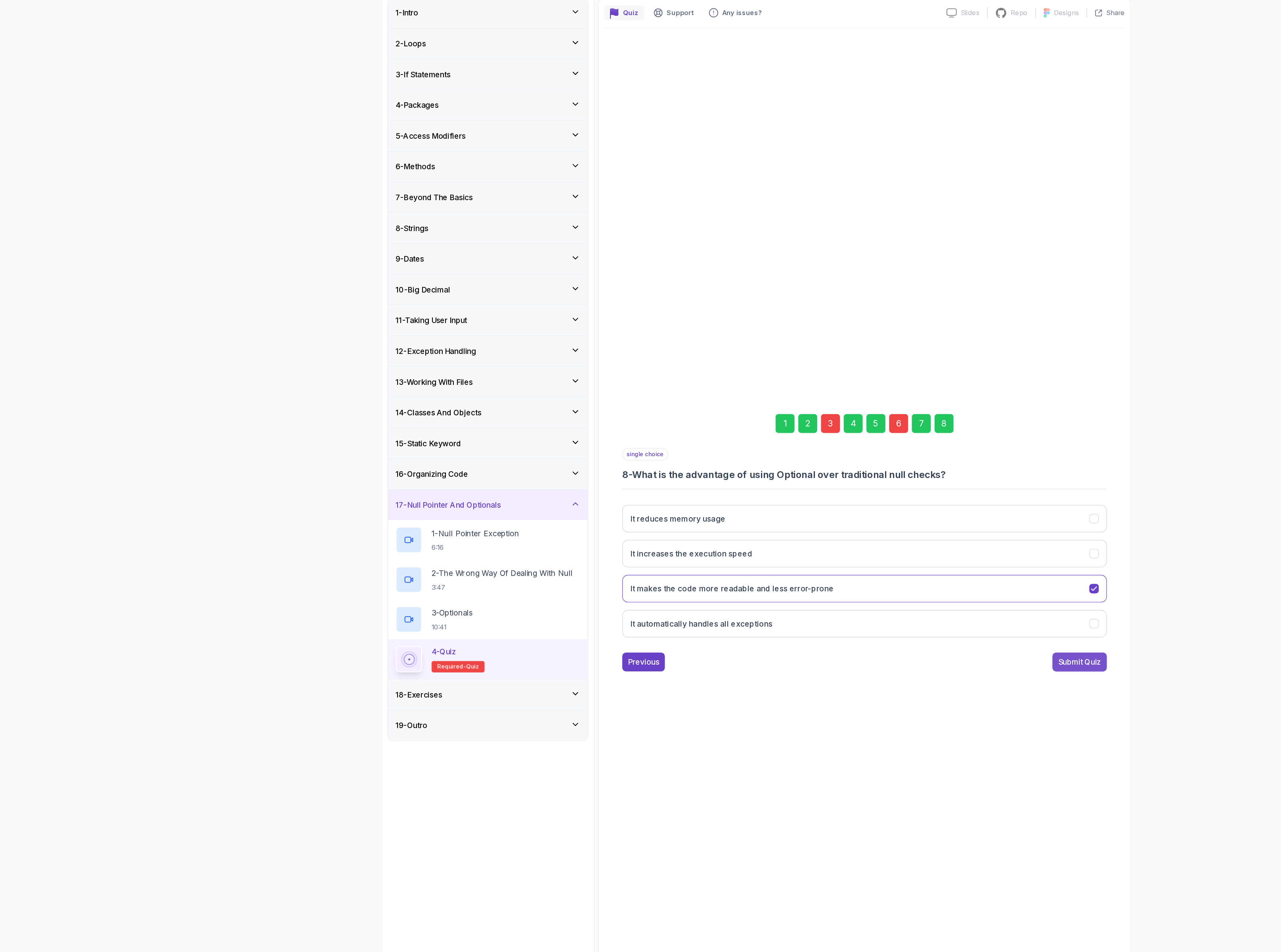
click at [907, 623] on div "Submit Quiz" at bounding box center [912, 626] width 36 height 9
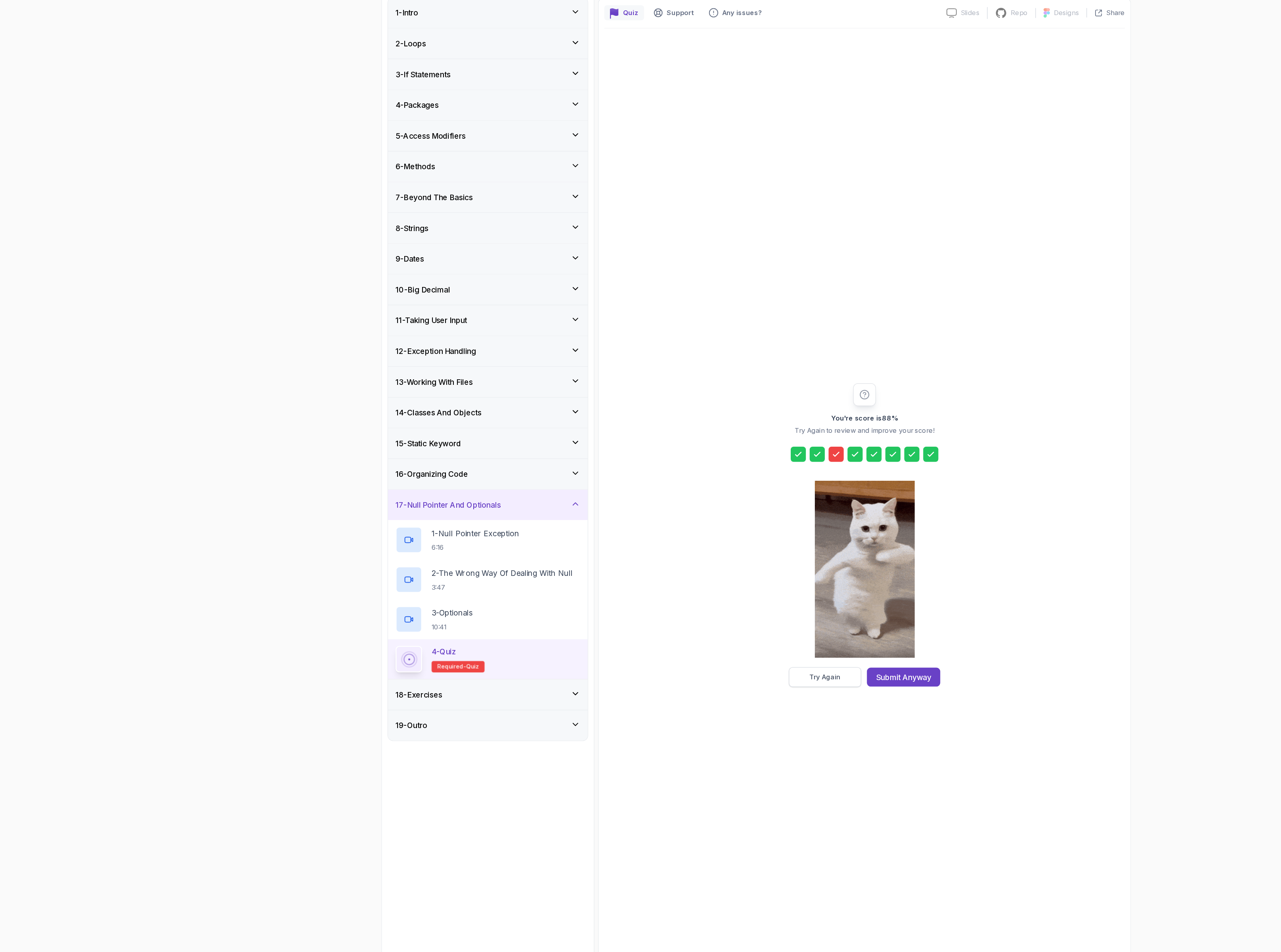
click at [702, 640] on div "Try Again" at bounding box center [698, 639] width 26 height 8
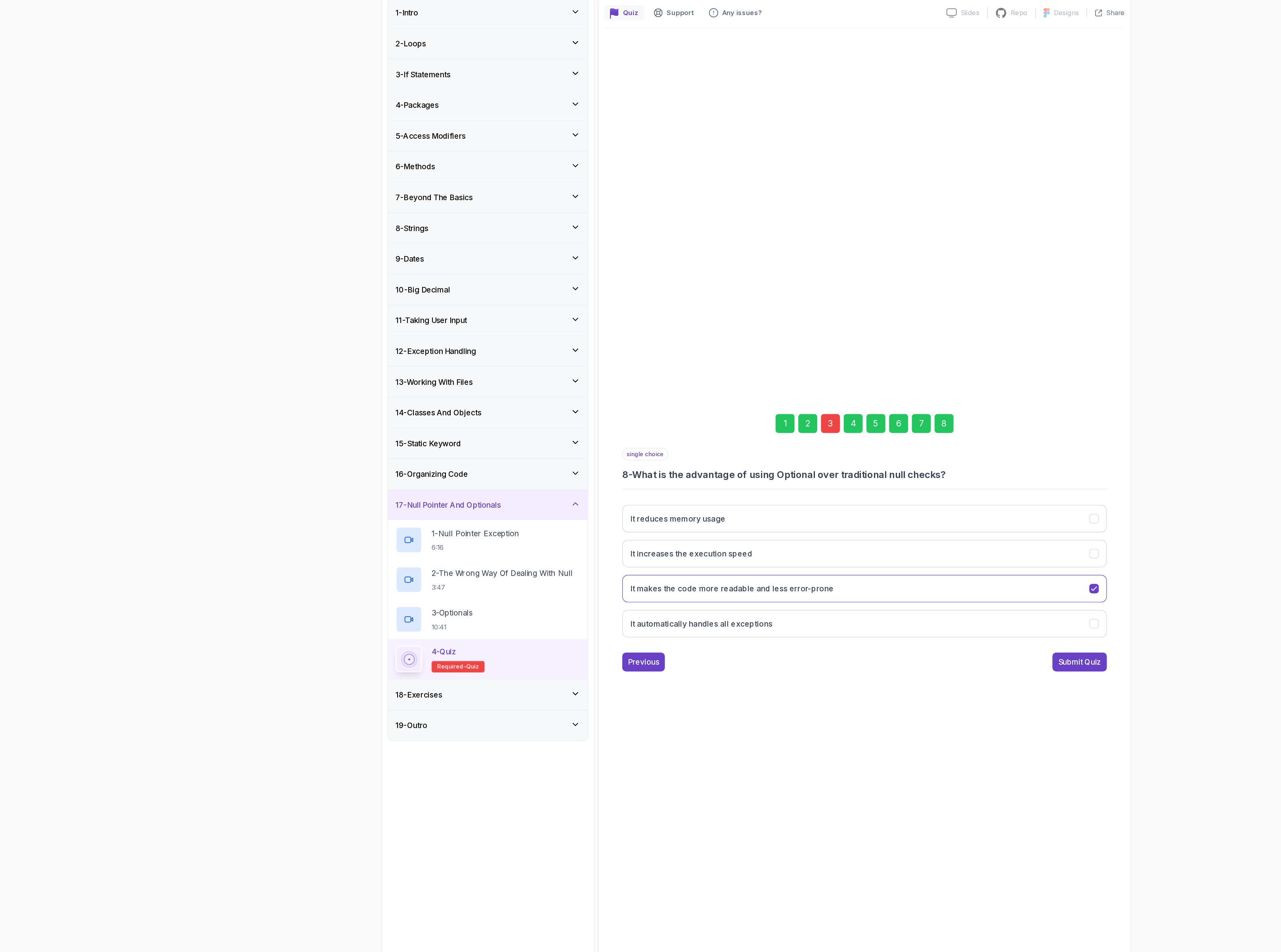
click at [756, 427] on div "6" at bounding box center [760, 426] width 16 height 16
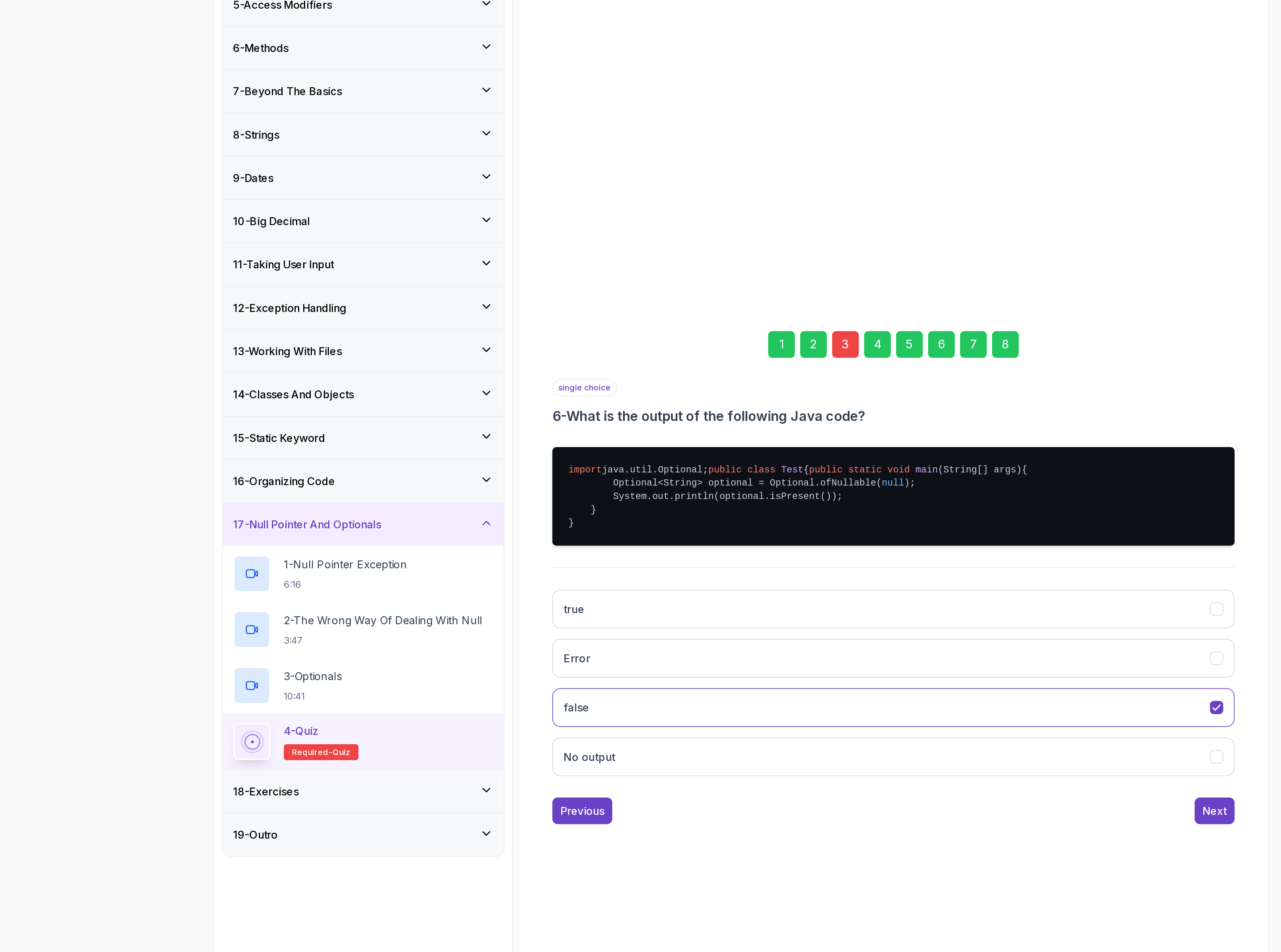
click at [700, 380] on div "3" at bounding box center [703, 387] width 16 height 16
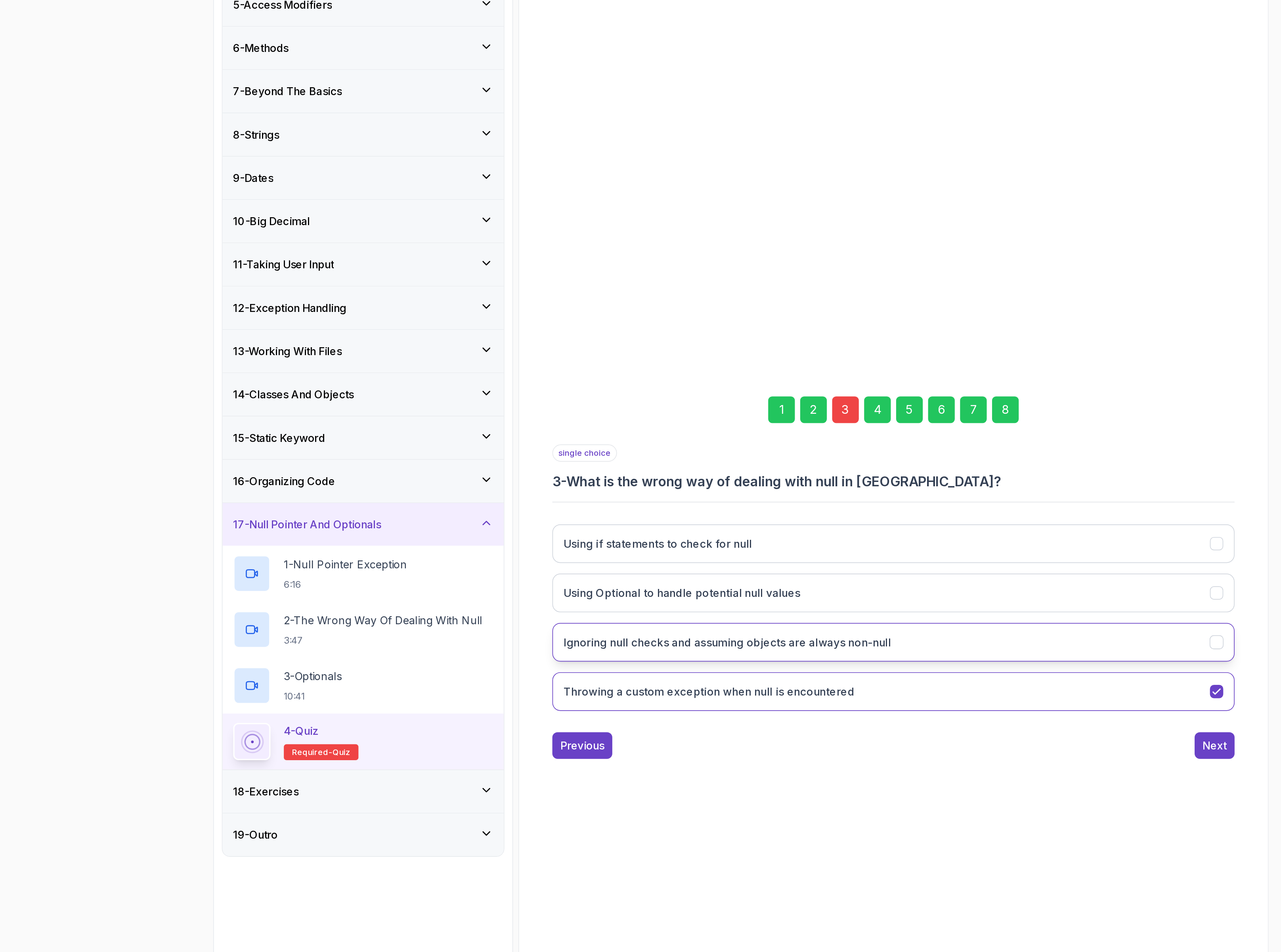
click at [606, 568] on h3 "Ignoring null checks and assuming objects are always non-null" at bounding box center [632, 564] width 194 height 9
click at [795, 423] on div "8" at bounding box center [798, 426] width 16 height 16
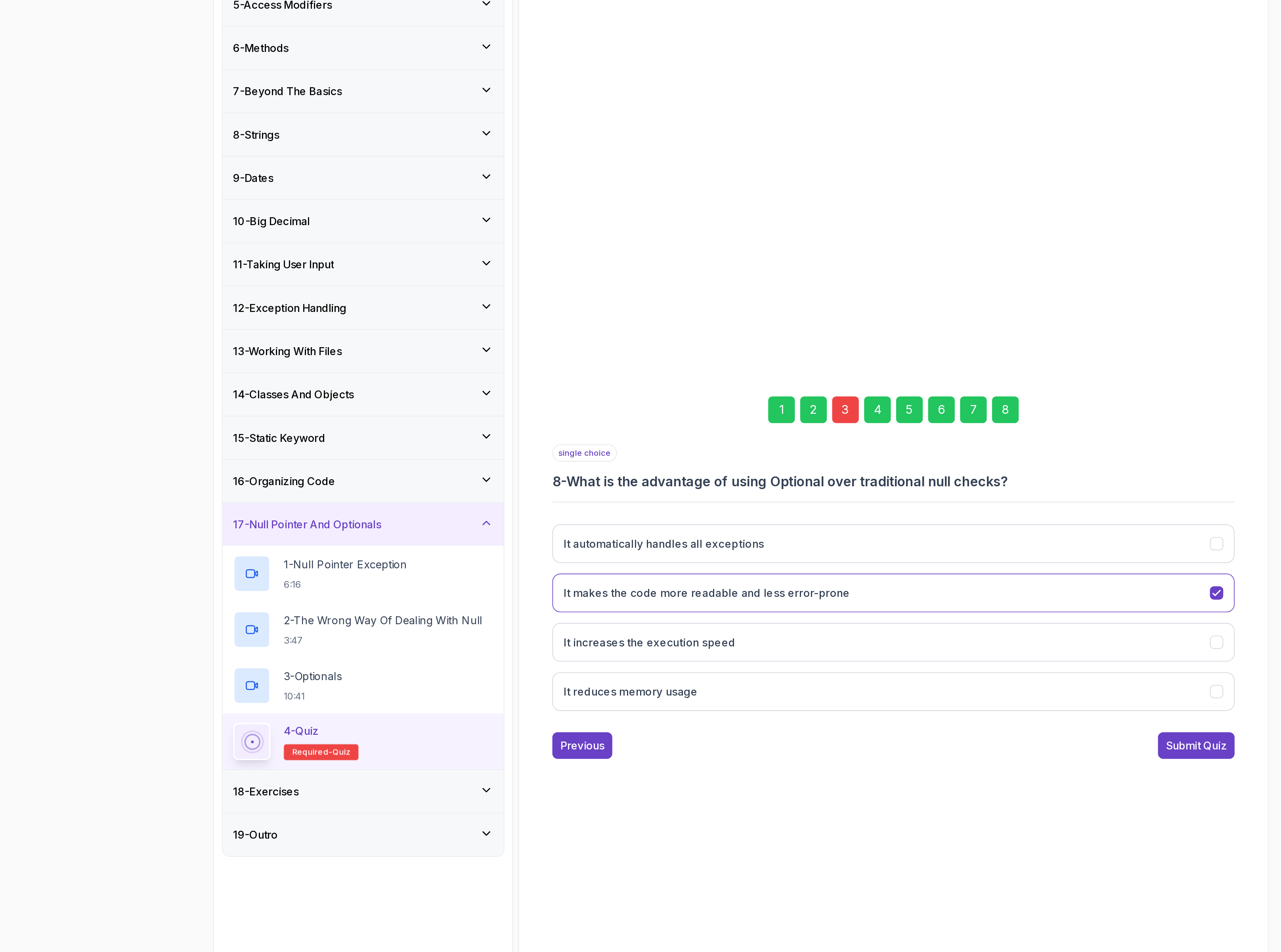
click at [901, 625] on div "Submit Quiz" at bounding box center [912, 626] width 36 height 9
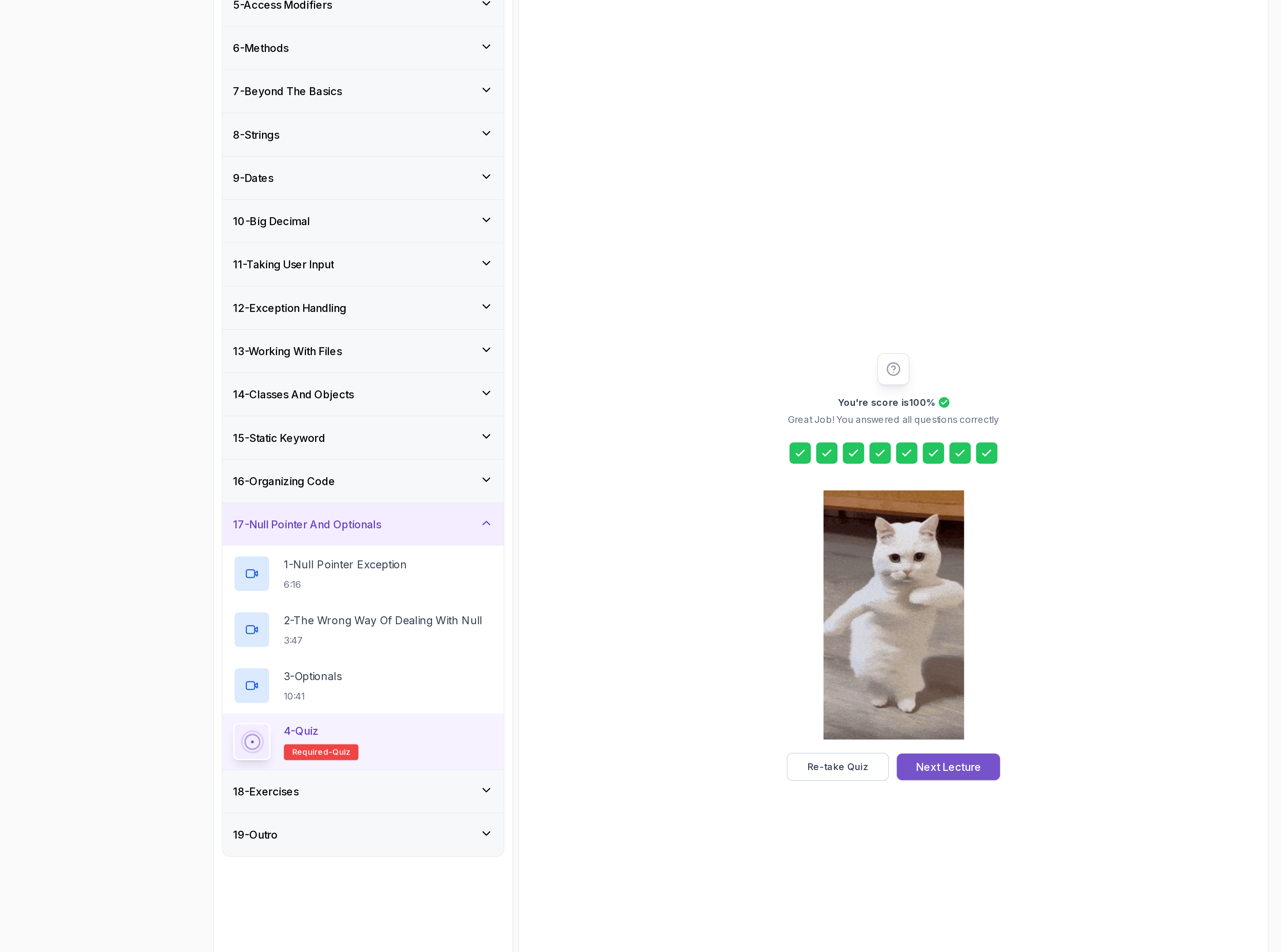
click at [761, 636] on div "Next Lecture" at bounding box center [764, 638] width 39 height 9
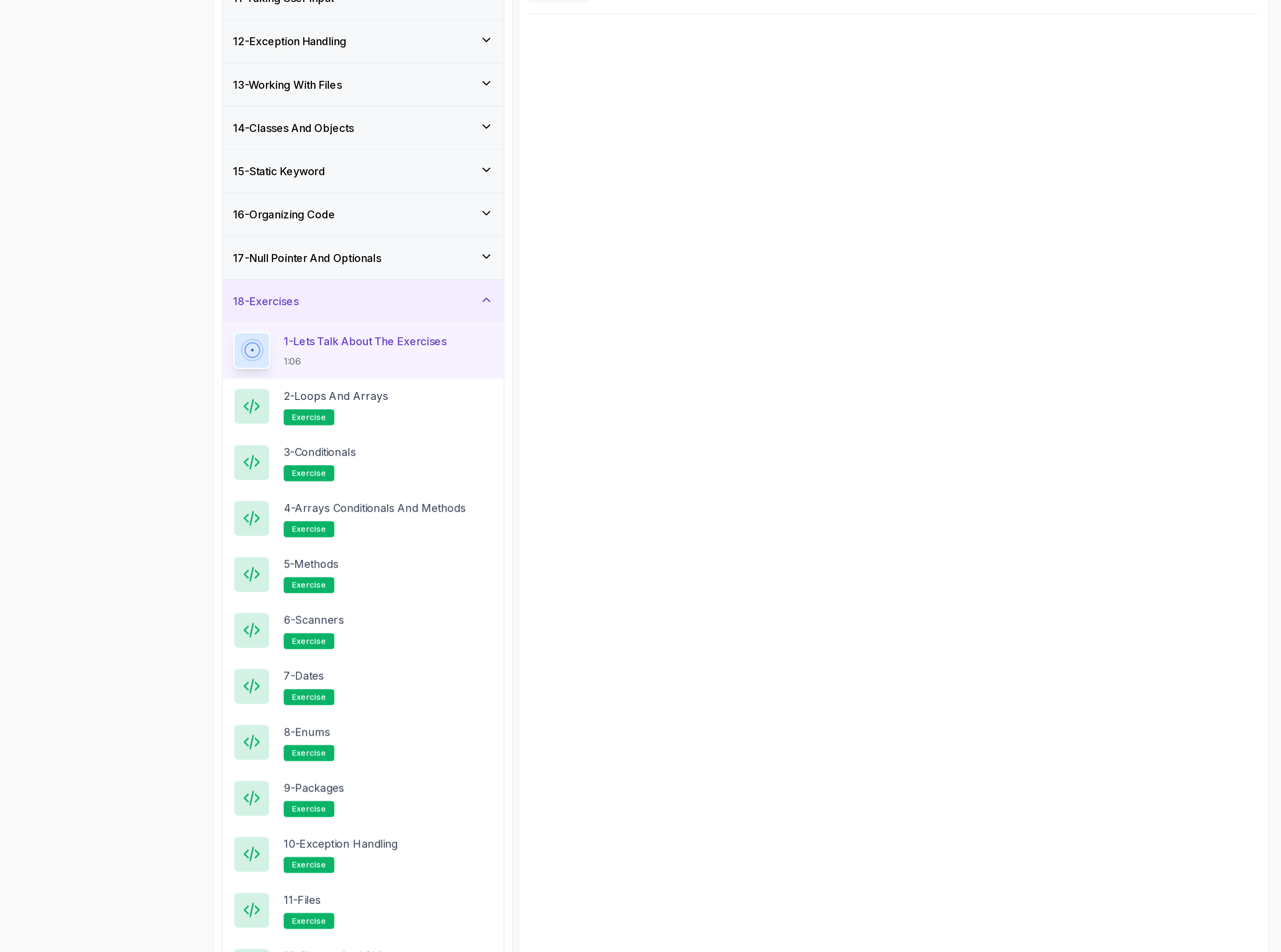
click at [405, 499] on h3 "17 - Null Pointer And Optionals" at bounding box center [382, 494] width 88 height 9
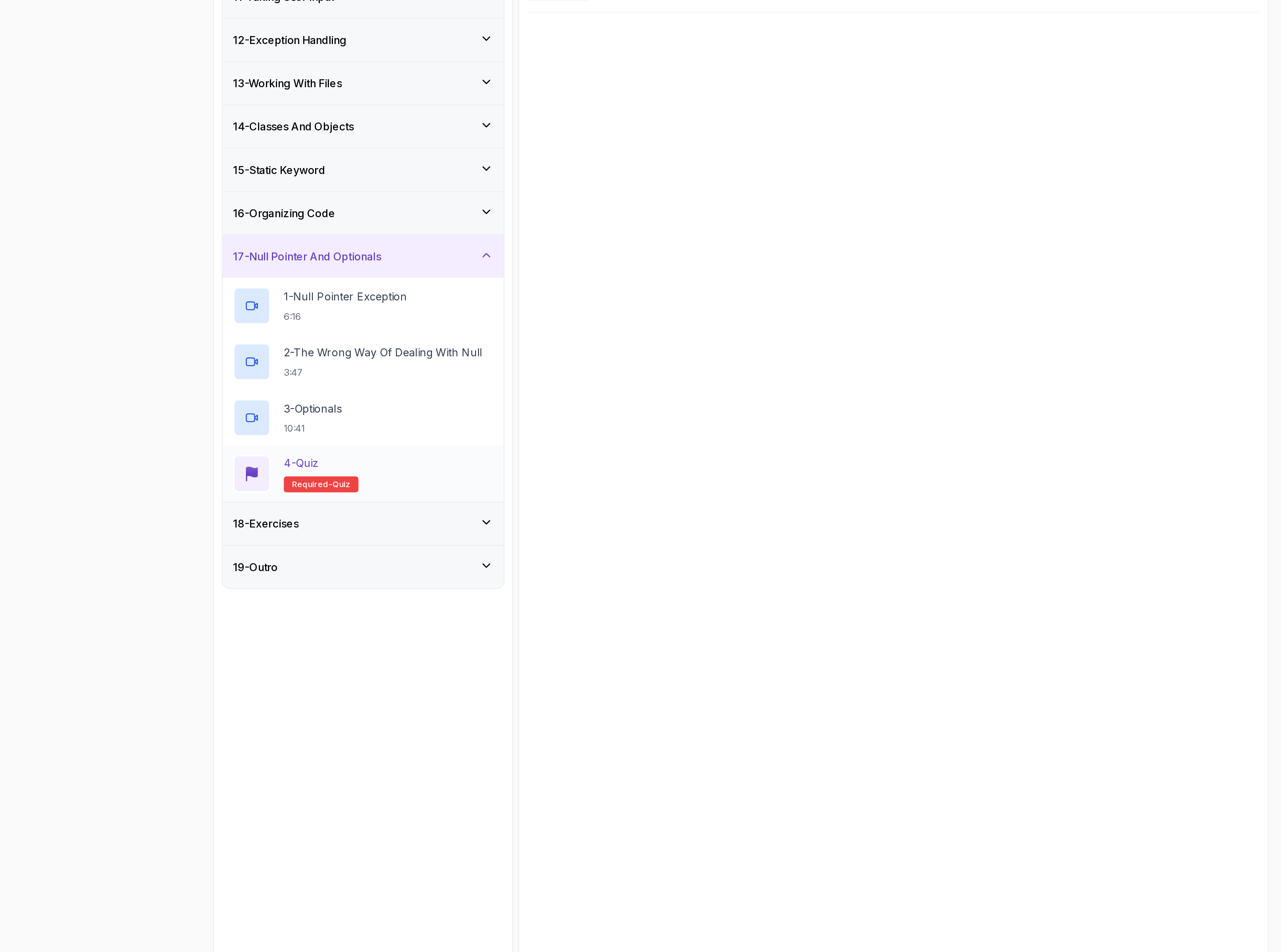
click at [414, 630] on div "4 - Quiz Required- quiz" at bounding box center [416, 623] width 155 height 22
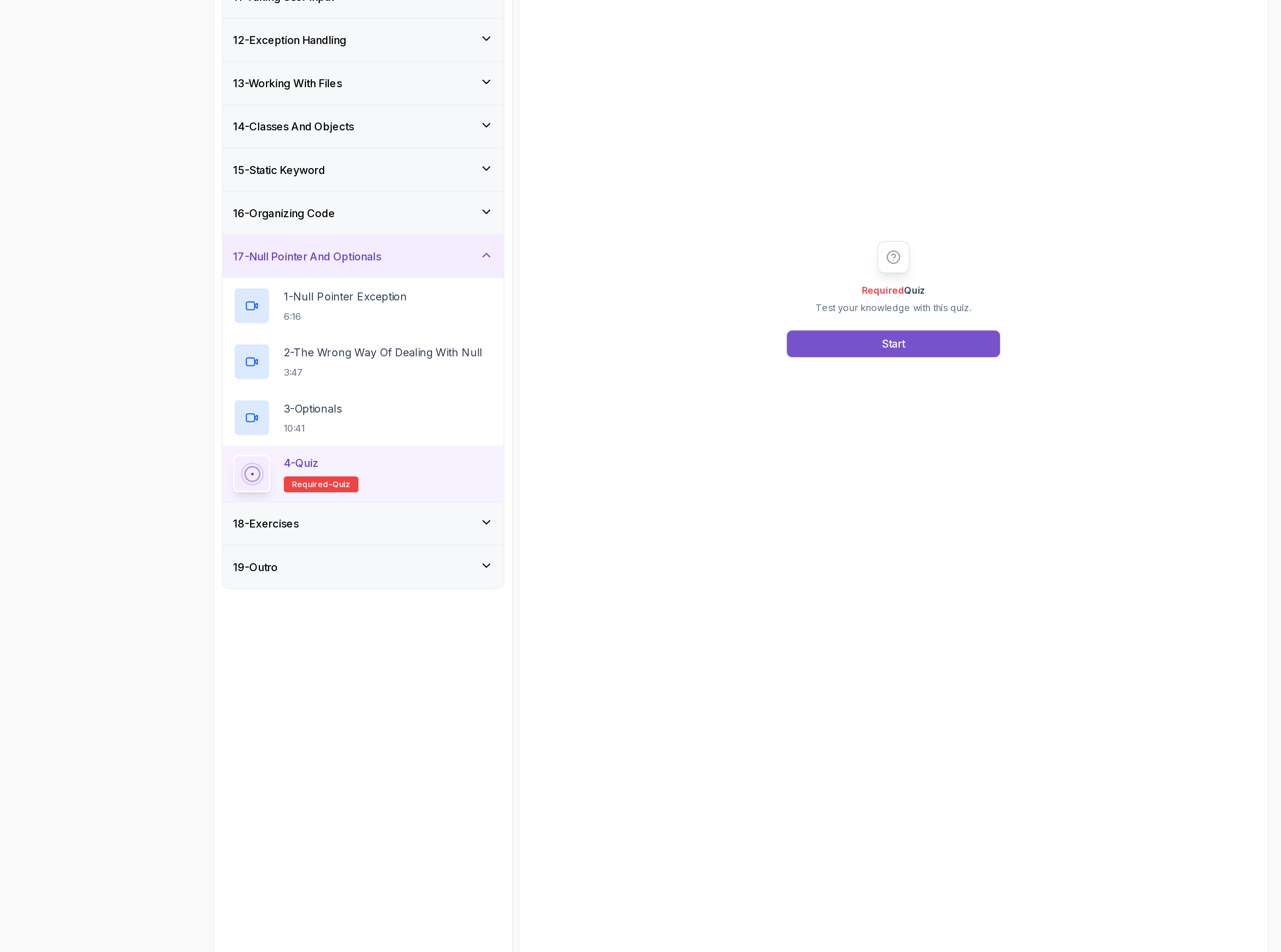
click at [748, 547] on button "Start" at bounding box center [731, 546] width 127 height 16
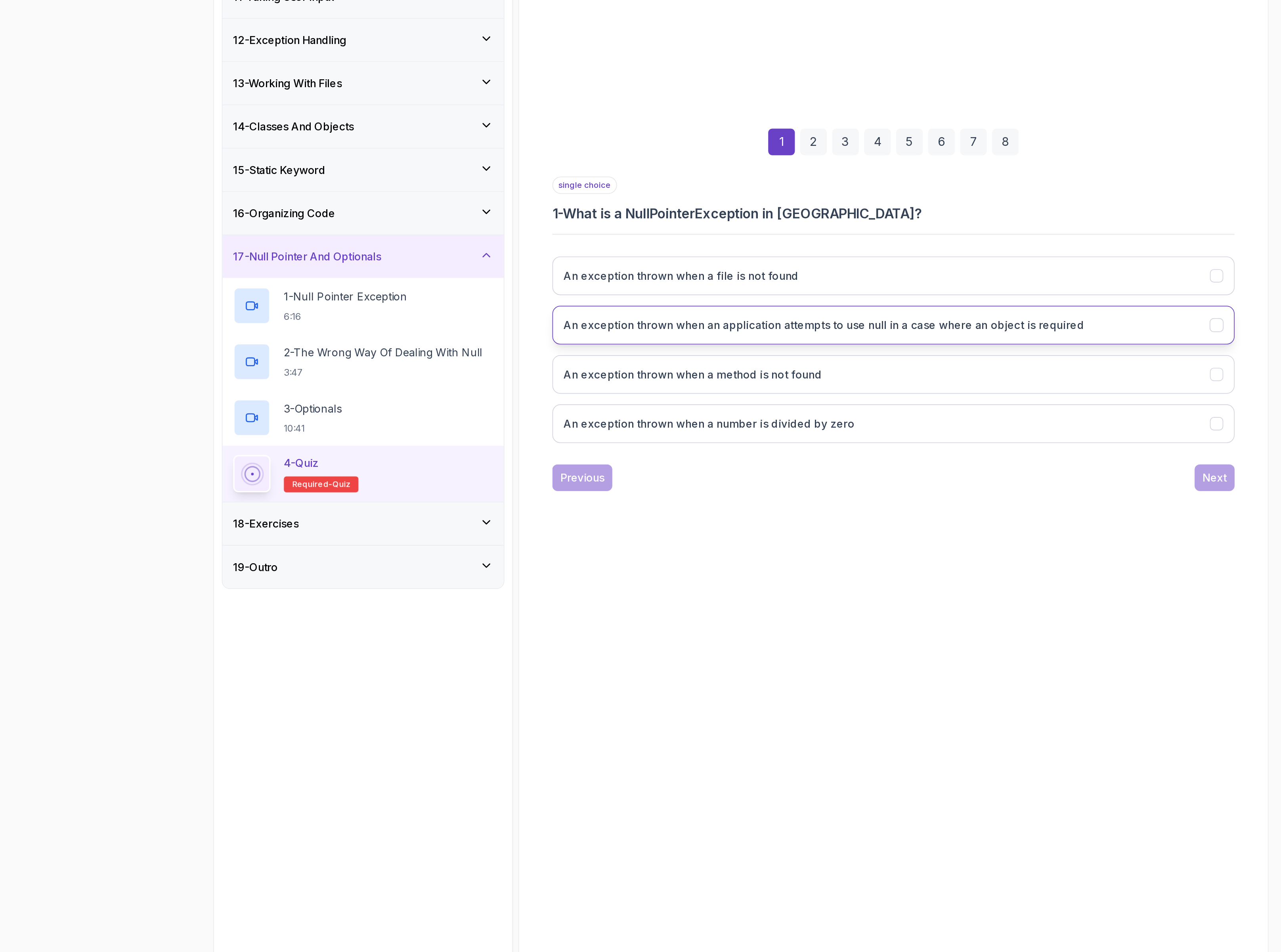
click at [629, 527] on button "An exception thrown when an application attempts to use null in a case where an…" at bounding box center [731, 535] width 406 height 23
click at [922, 624] on div "Next" at bounding box center [922, 626] width 14 height 9
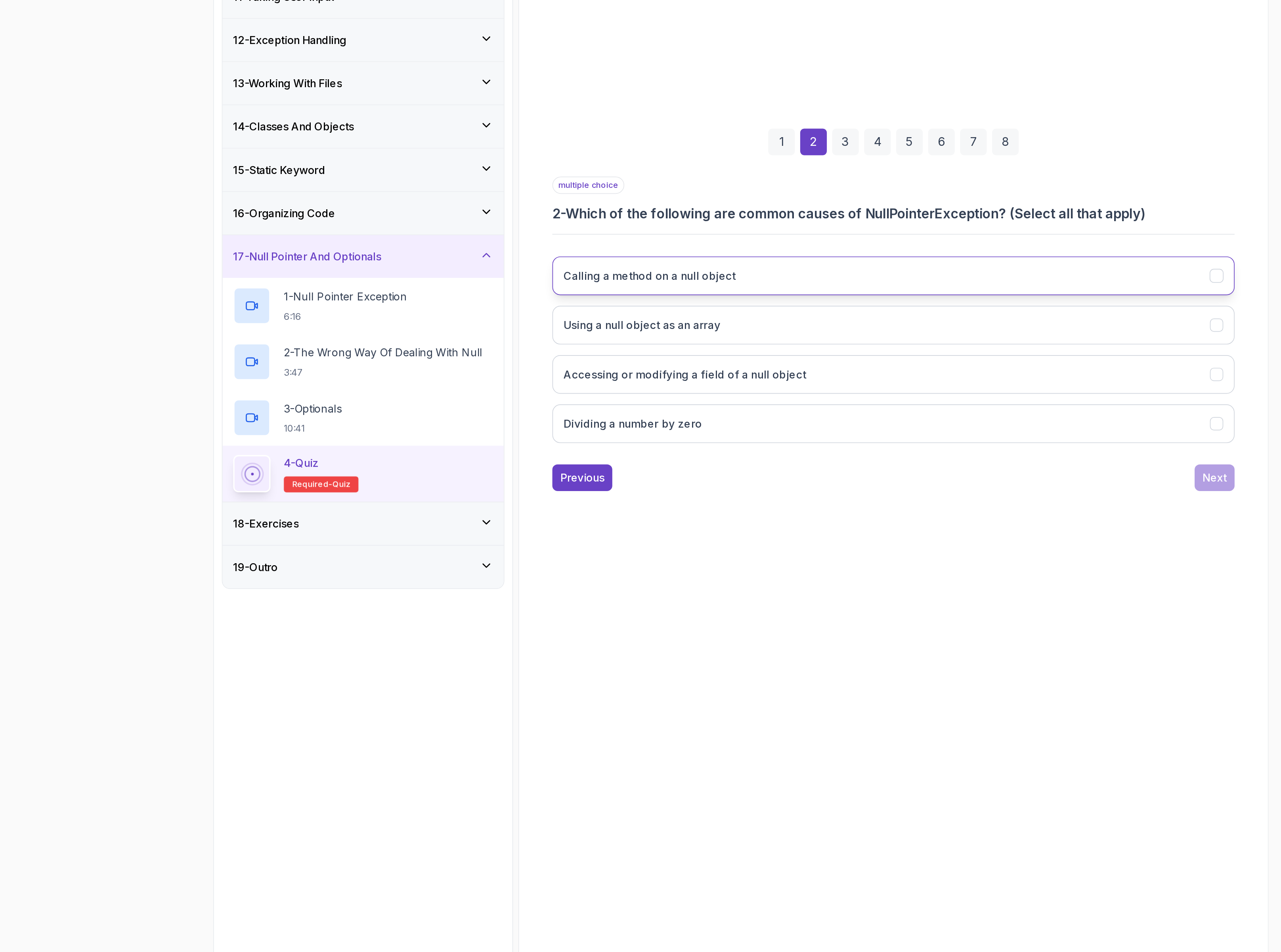
click at [623, 506] on h3 "Calling a method on a null object" at bounding box center [586, 505] width 102 height 9
click at [616, 534] on h3 "Using a null object as an array" at bounding box center [581, 535] width 93 height 9
click at [612, 572] on button "Accessing or modifying a field of a null object" at bounding box center [731, 565] width 406 height 23
click at [916, 622] on button "Next" at bounding box center [922, 626] width 24 height 16
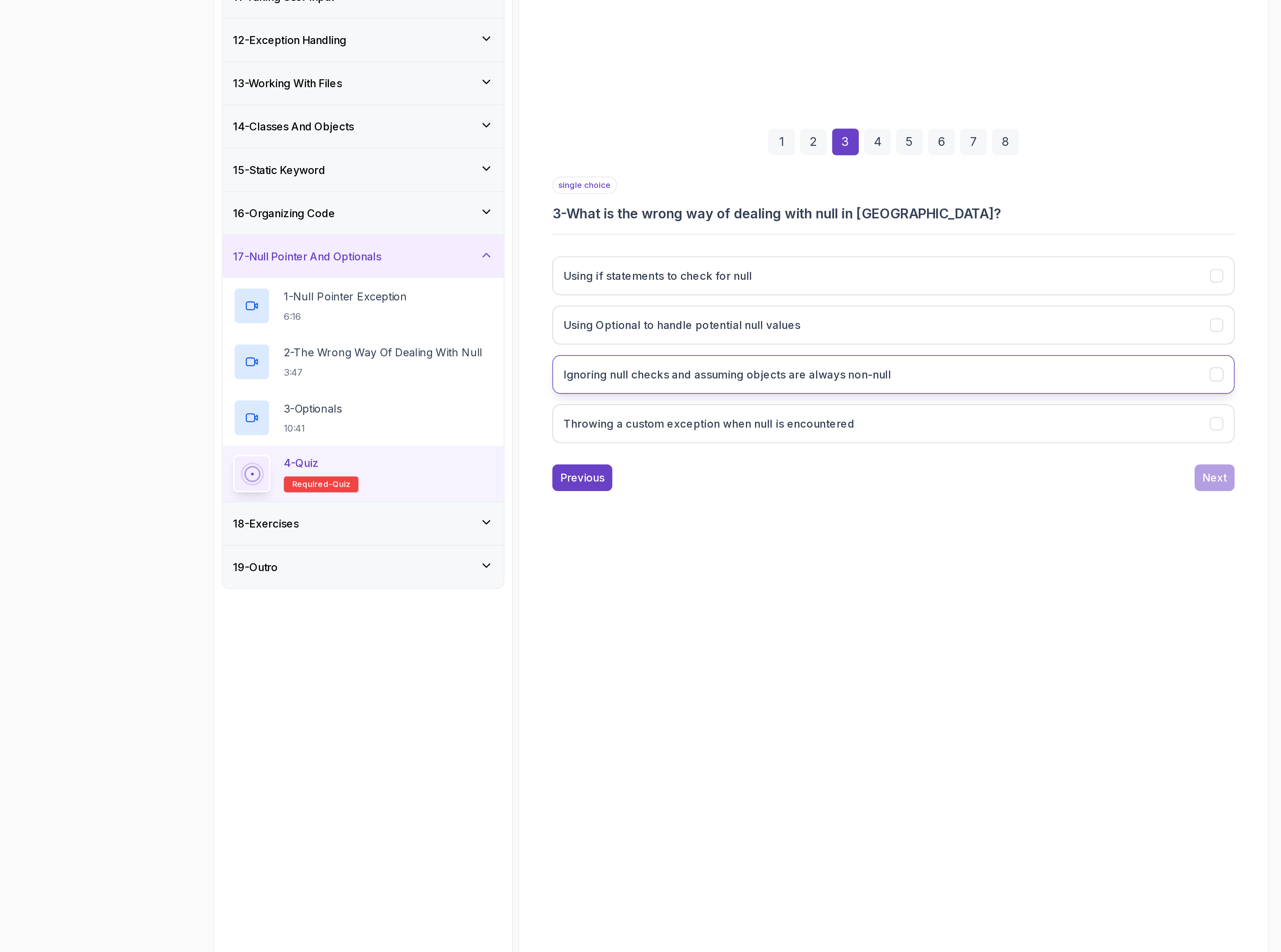
click at [567, 572] on button "Ignoring null checks and assuming objects are always non-null" at bounding box center [731, 565] width 406 height 23
drag, startPoint x: 510, startPoint y: 572, endPoint x: 525, endPoint y: 569, distance: 15.3
click at [525, 569] on div "Quiz Support Any issues? Slides Slides not available Repo Repository not availa…" at bounding box center [731, 510] width 446 height 878
click at [520, 574] on div "1 2 3 4 5 6 7 8 single choice 3 - What is the wrong way of dealing with null in…" at bounding box center [731, 520] width 436 height 241
drag, startPoint x: 535, startPoint y: 566, endPoint x: 708, endPoint y: 556, distance: 173.3
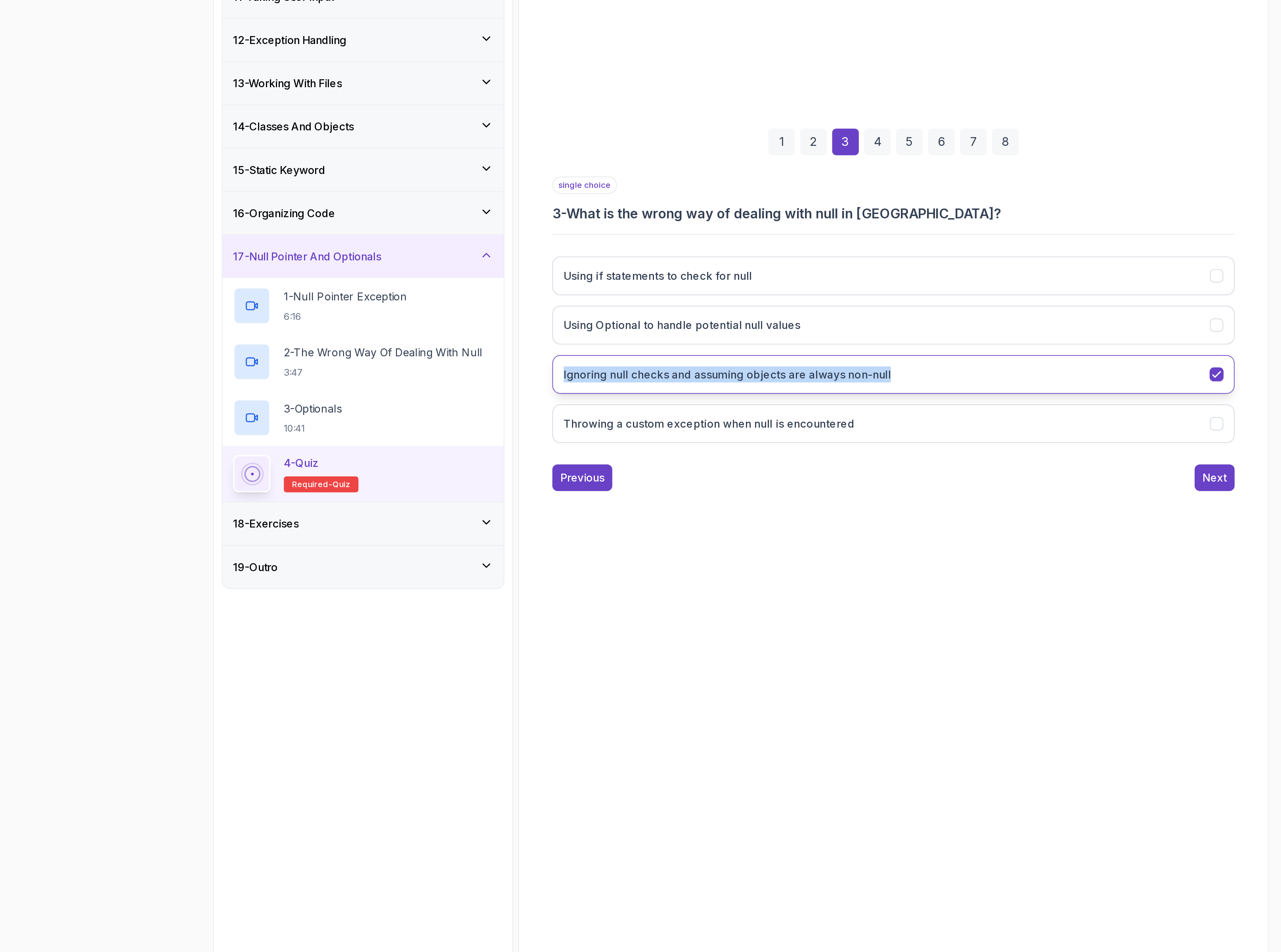
click at [708, 556] on div "1 2 3 4 5 6 7 8 single choice 3 - What is the wrong way of dealing with null in…" at bounding box center [731, 520] width 436 height 241
copy h3 "Ignoring null checks and assuming objects are always non-null"
click at [921, 624] on div "Next" at bounding box center [922, 626] width 14 height 9
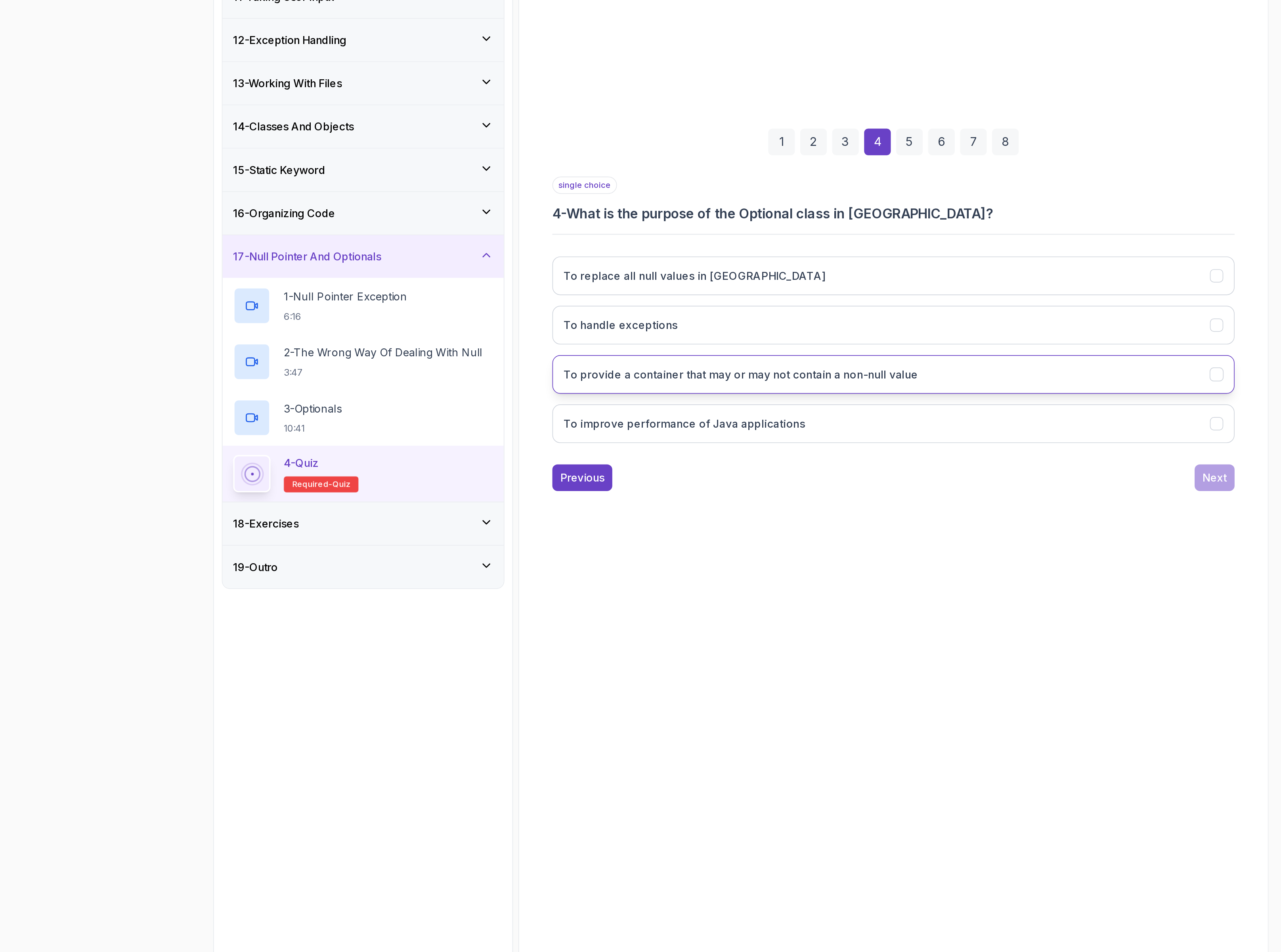
click at [610, 558] on button "To provide a container that may or may not contain a non-null value" at bounding box center [731, 565] width 406 height 23
click at [921, 631] on div "Next" at bounding box center [922, 626] width 14 height 9
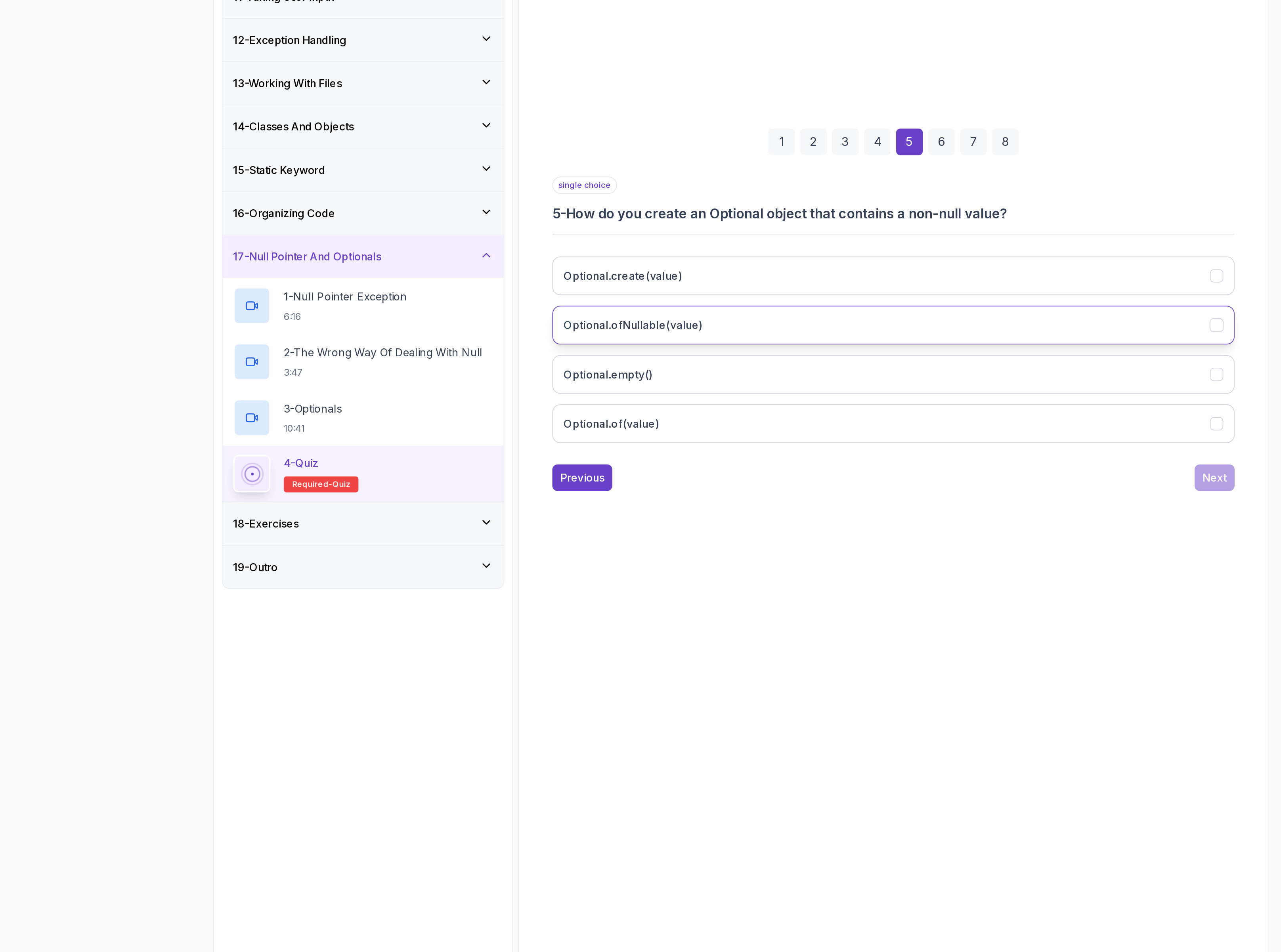
click at [600, 540] on h3 "Optional.ofNullable(value)" at bounding box center [576, 535] width 83 height 9
click at [605, 594] on button "Optional.of(value)" at bounding box center [731, 594] width 406 height 23
click at [921, 625] on div "Next" at bounding box center [922, 626] width 14 height 9
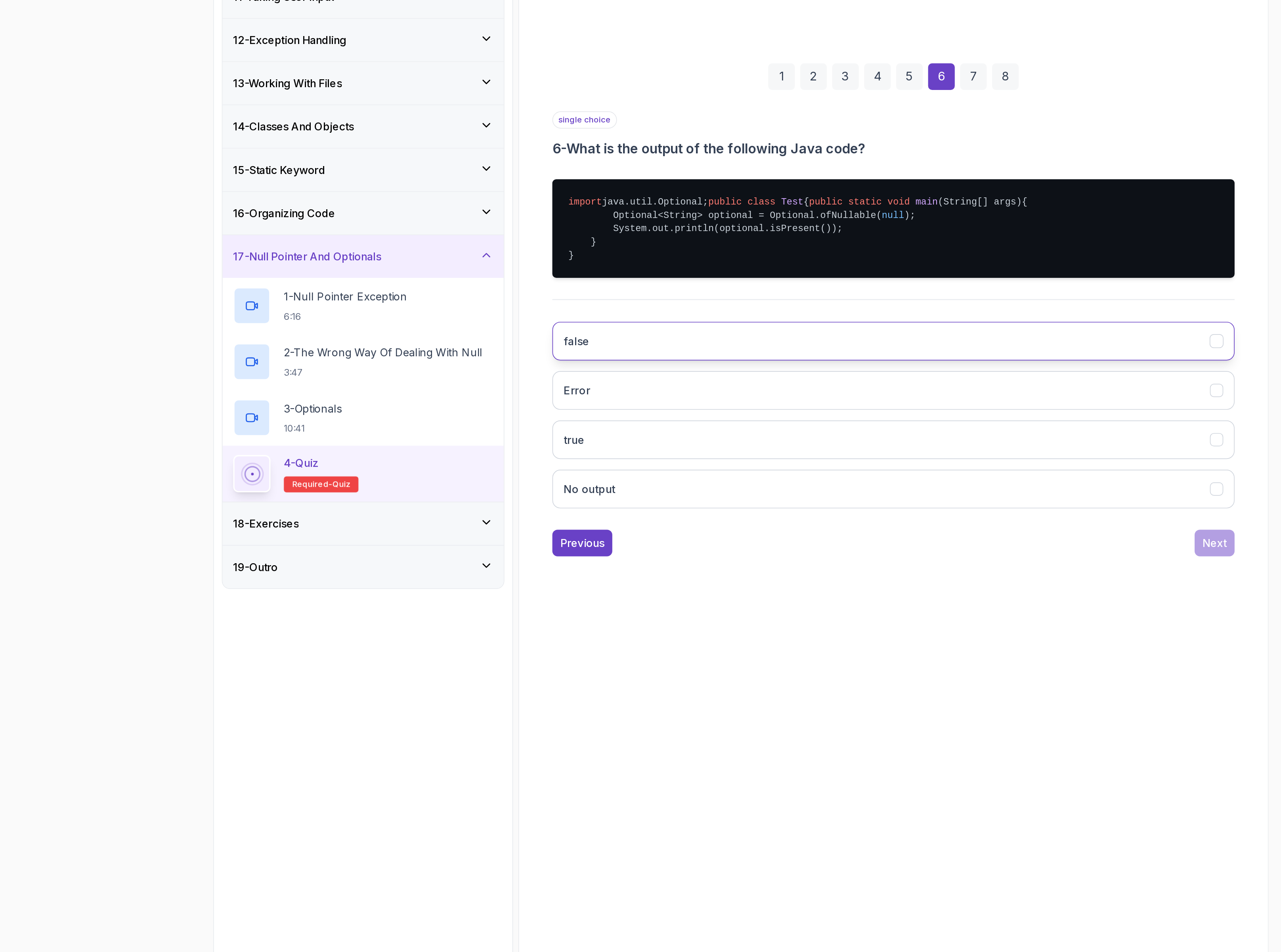
click at [589, 556] on button "false" at bounding box center [731, 545] width 406 height 23
click at [919, 669] on div "Next" at bounding box center [922, 665] width 14 height 9
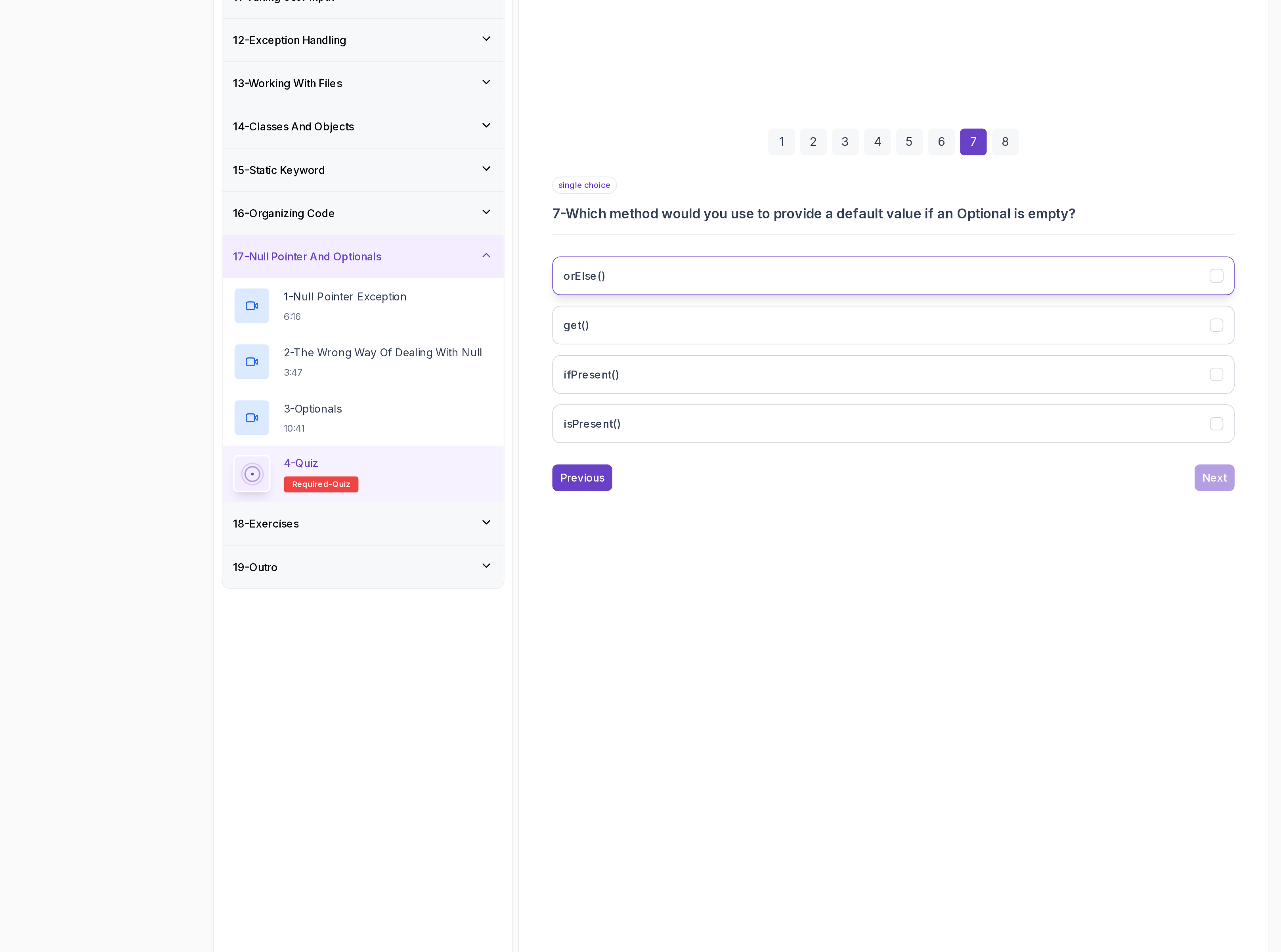
click at [576, 514] on button "orElse()" at bounding box center [731, 506] width 406 height 23
click at [911, 623] on button "Next" at bounding box center [922, 626] width 24 height 16
click at [570, 510] on button "It makes the code more readable and less error-prone" at bounding box center [731, 506] width 406 height 23
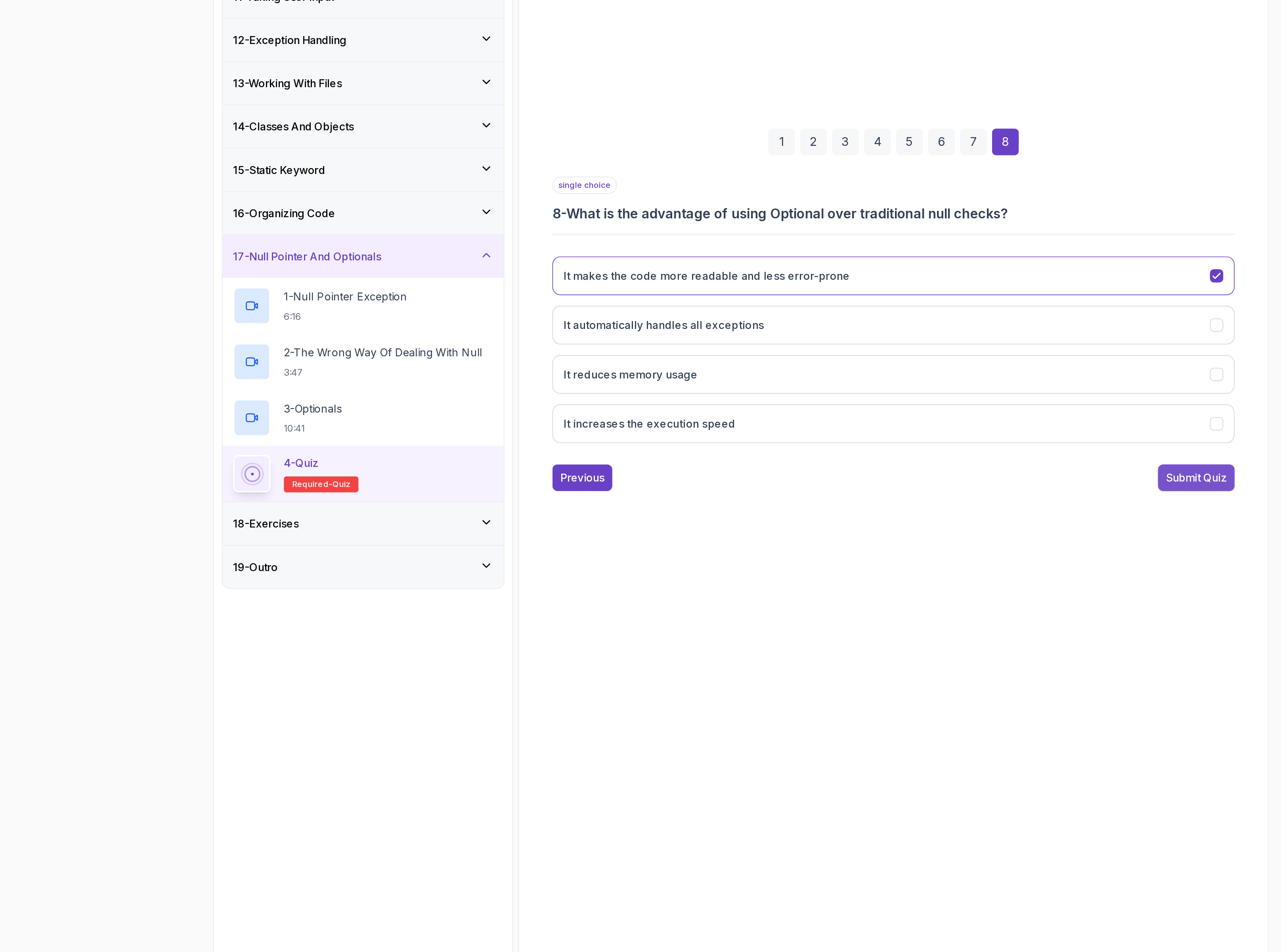
click at [909, 622] on button "Submit Quiz" at bounding box center [912, 626] width 46 height 16
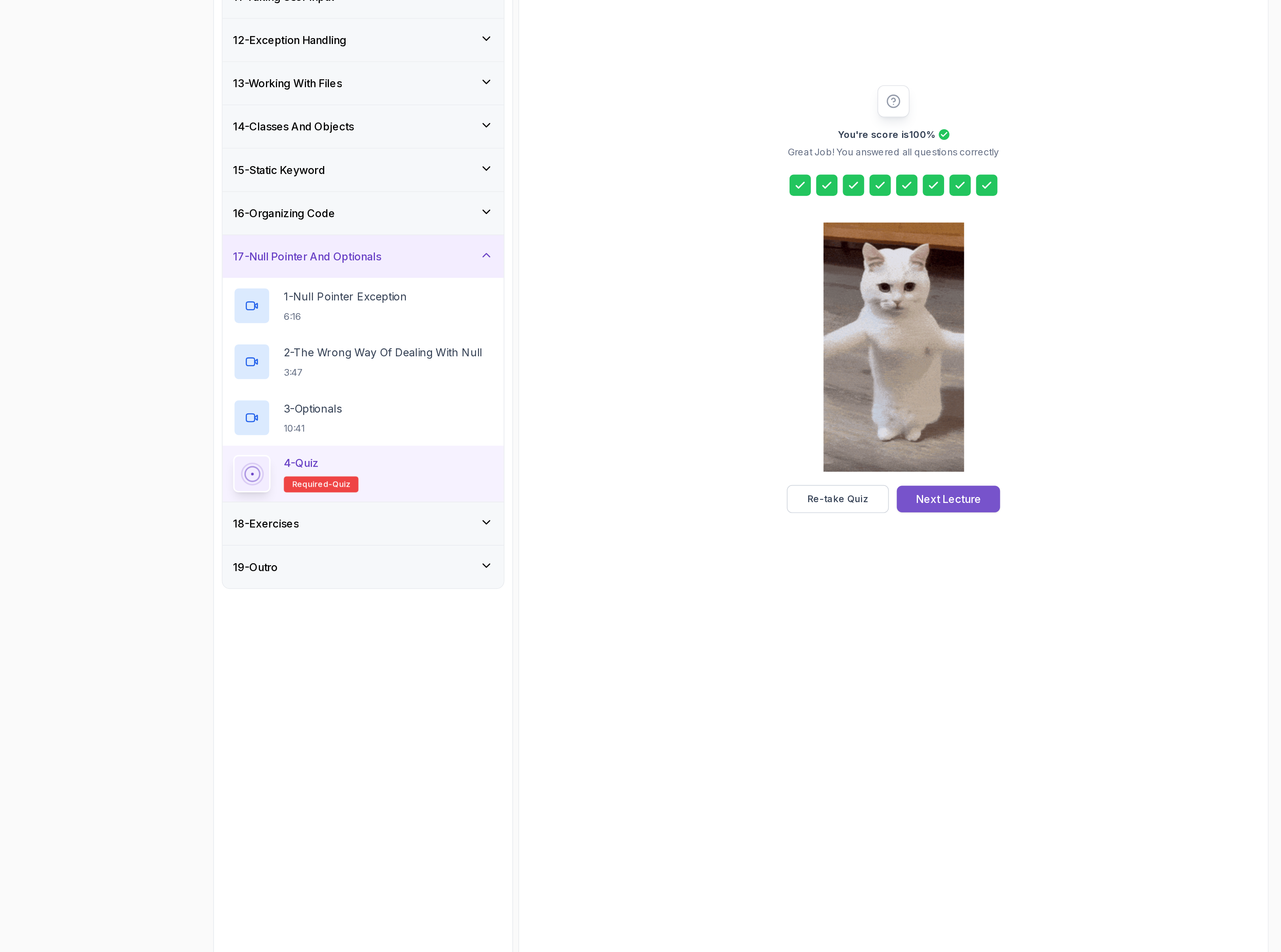
click at [778, 636] on div "Next Lecture" at bounding box center [764, 638] width 39 height 9
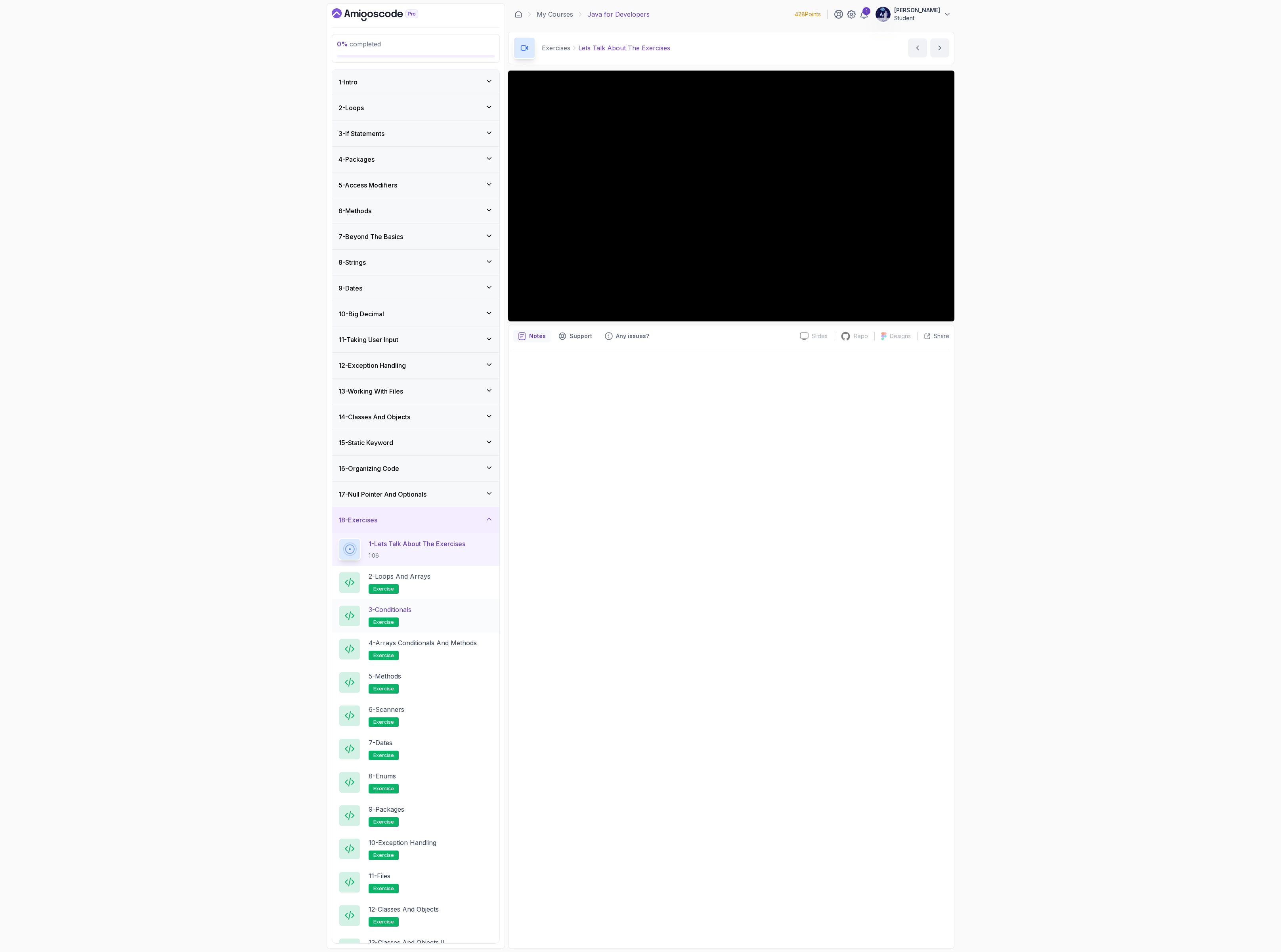
scroll to position [57, 0]
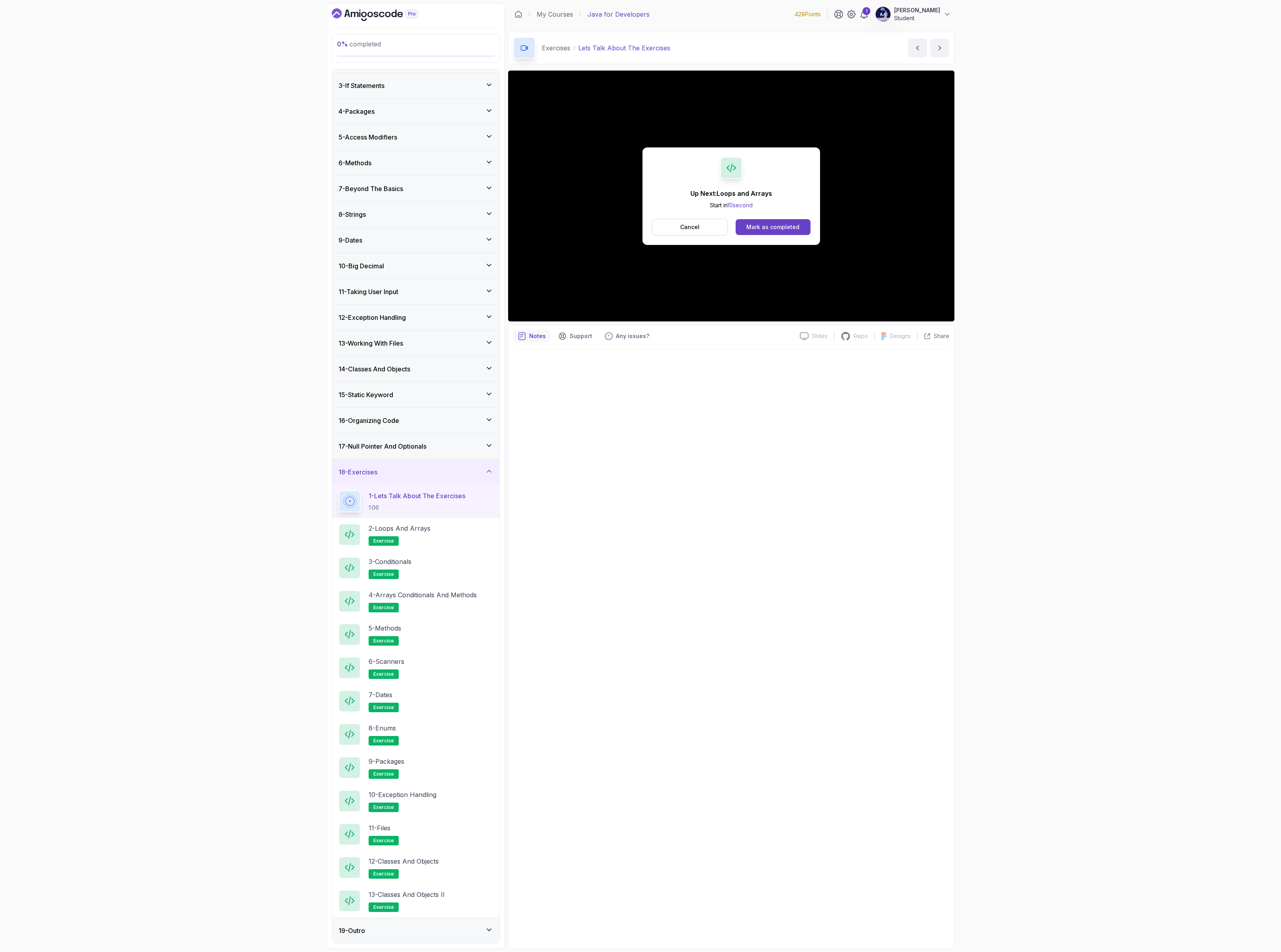
click at [444, 930] on div "19 - Outro" at bounding box center [416, 931] width 155 height 9
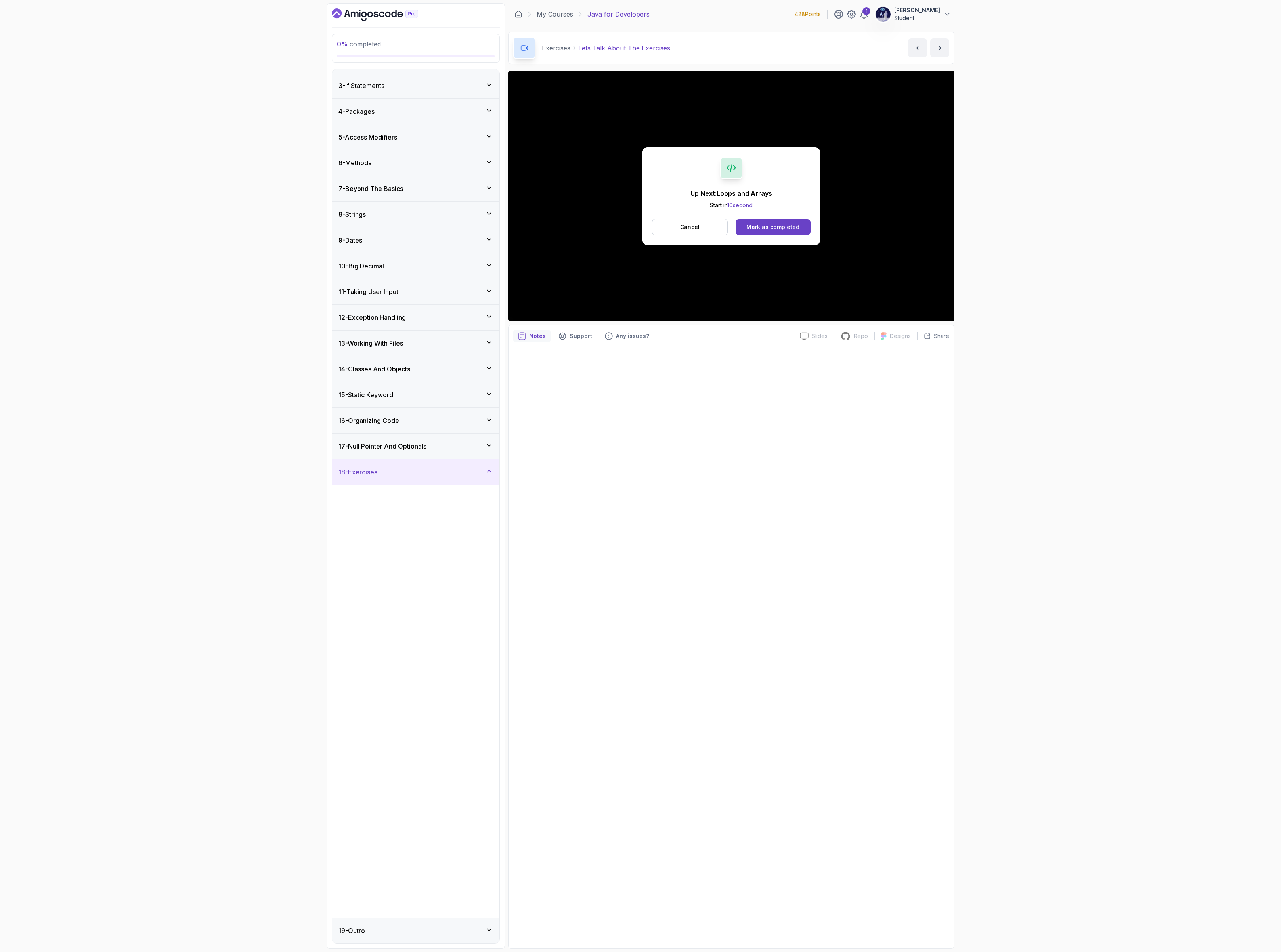
scroll to position [0, 0]
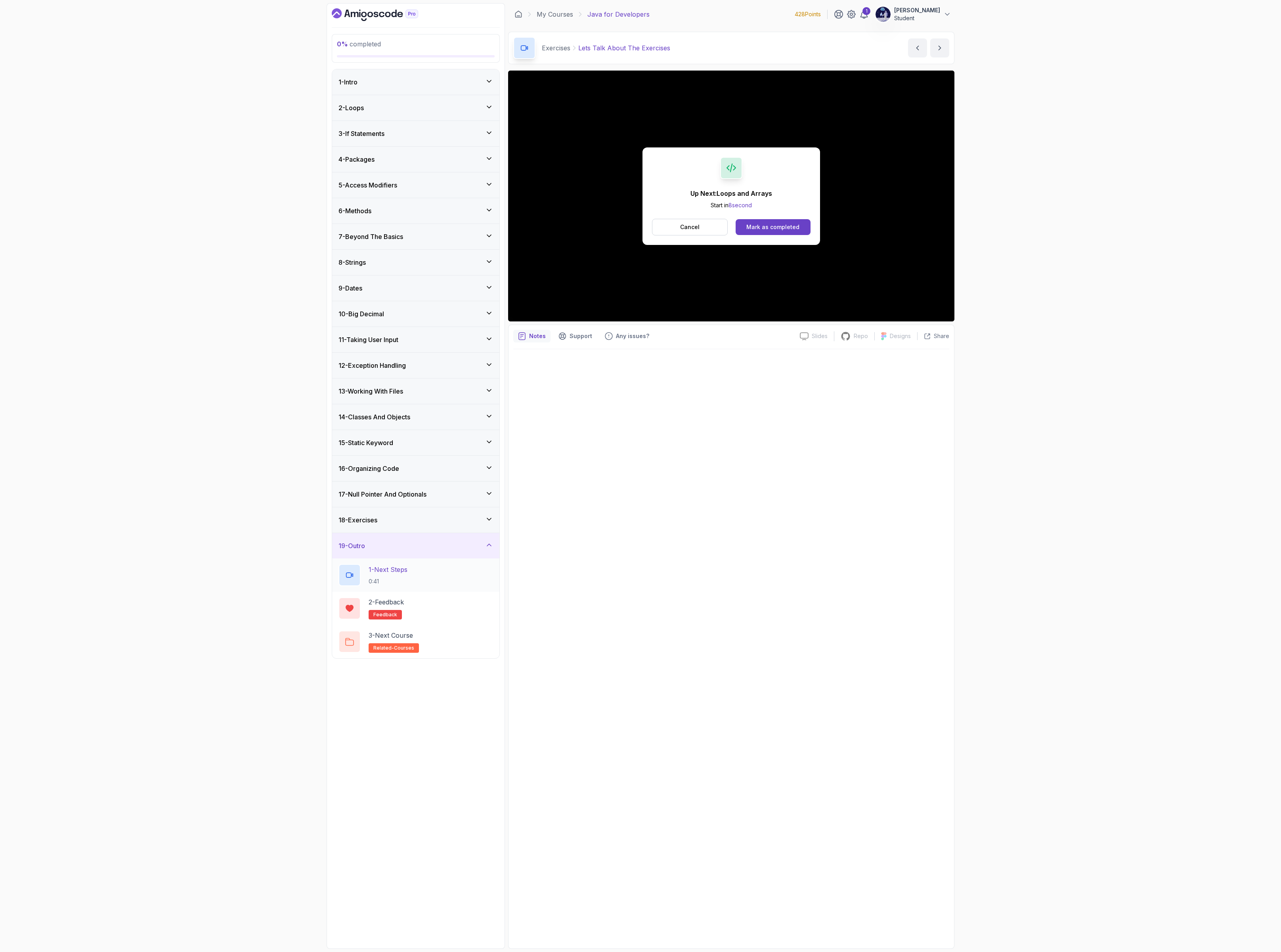
click at [431, 586] on div "1 - Next Steps 0:41" at bounding box center [416, 575] width 155 height 22
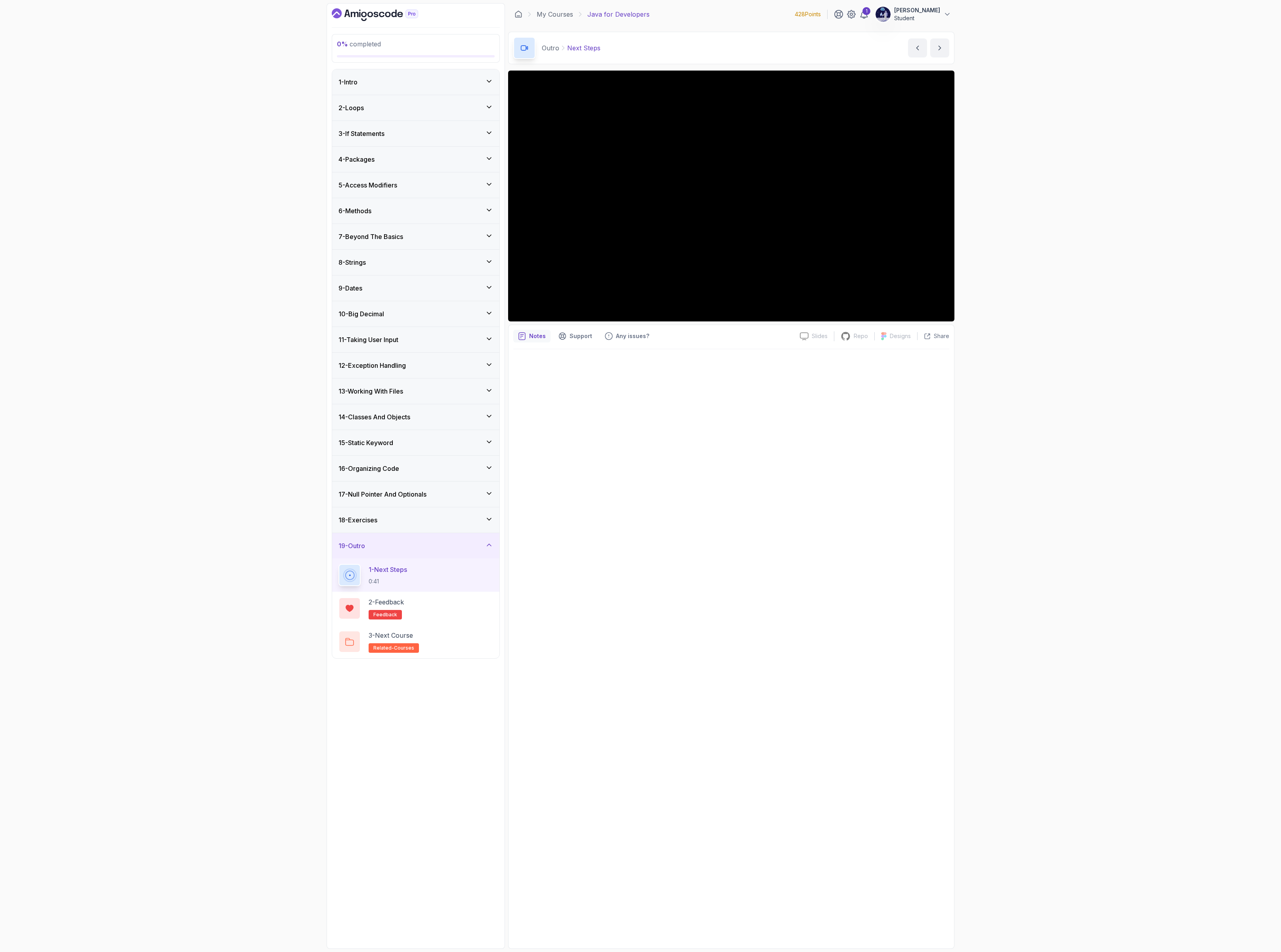
click at [403, 525] on div "18 - Exercises" at bounding box center [416, 520] width 155 height 9
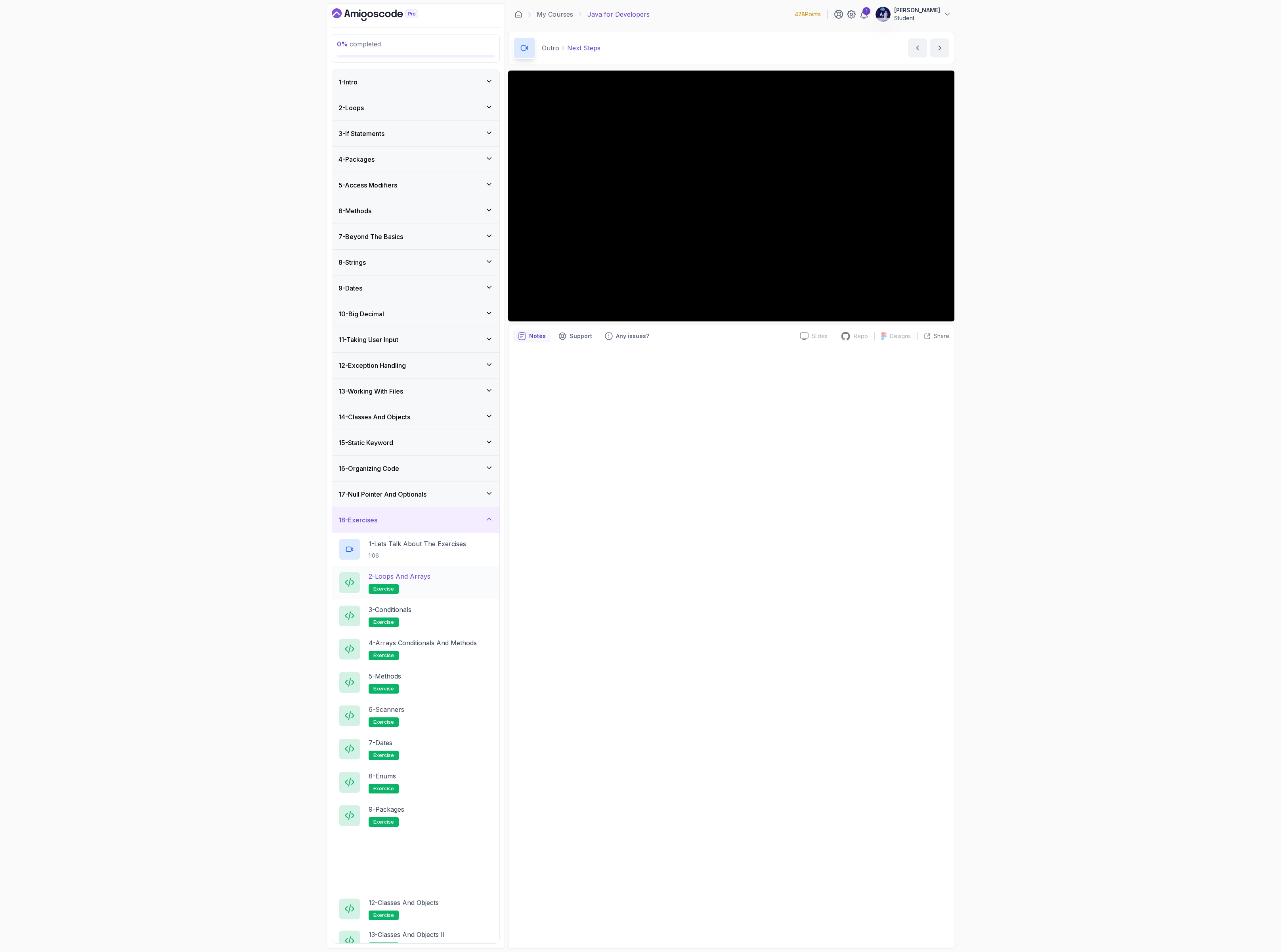
click at [419, 581] on p "2 - Loops and Arrays" at bounding box center [399, 576] width 62 height 9
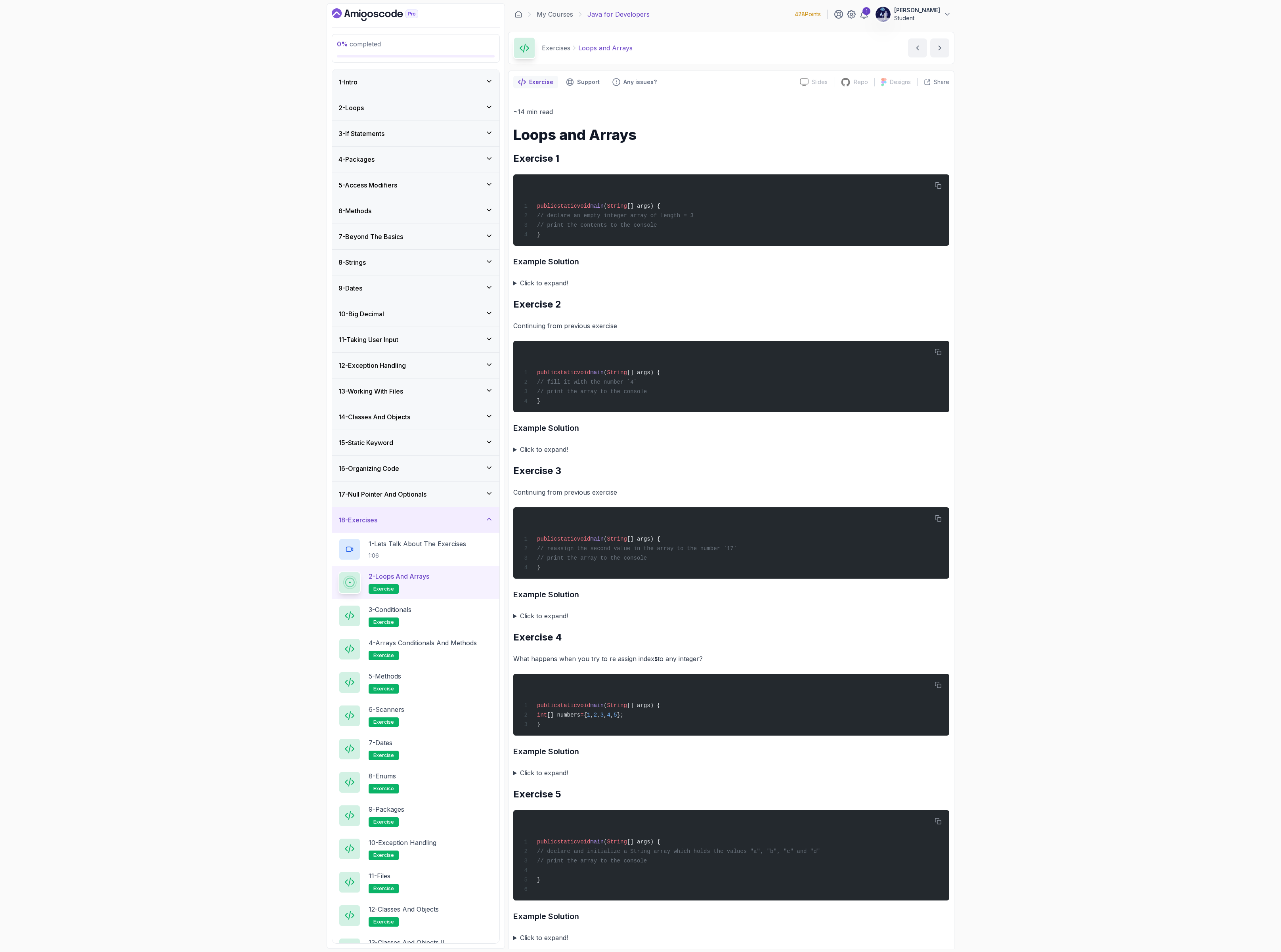
click at [517, 285] on summary "Click to expand!" at bounding box center [731, 283] width 436 height 11
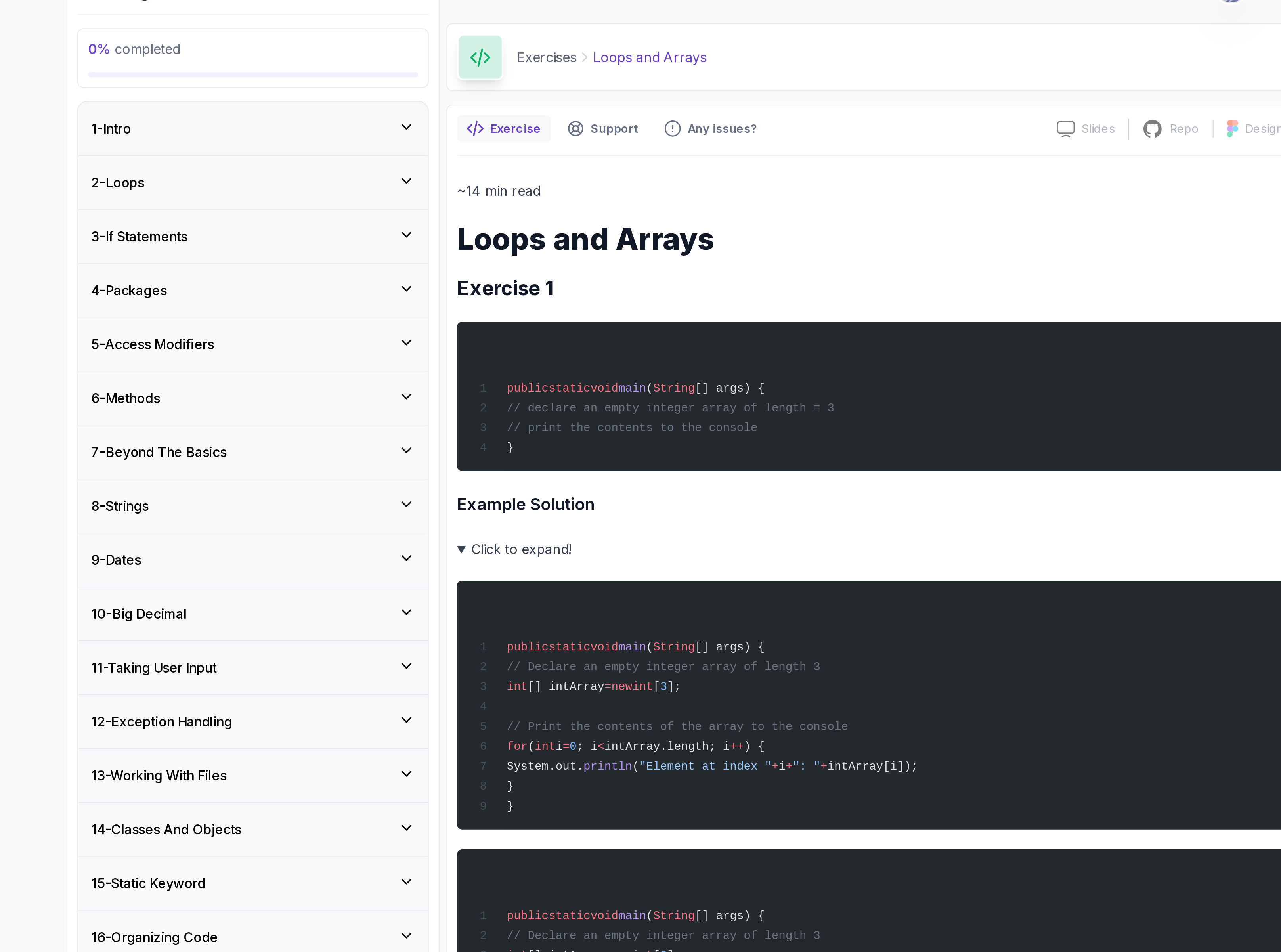
click at [518, 283] on summary "Click to expand!" at bounding box center [731, 283] width 436 height 11
